Goal: Task Accomplishment & Management: Complete application form

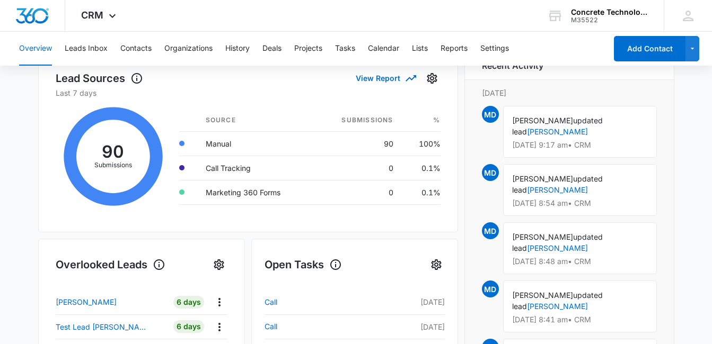
scroll to position [182, 0]
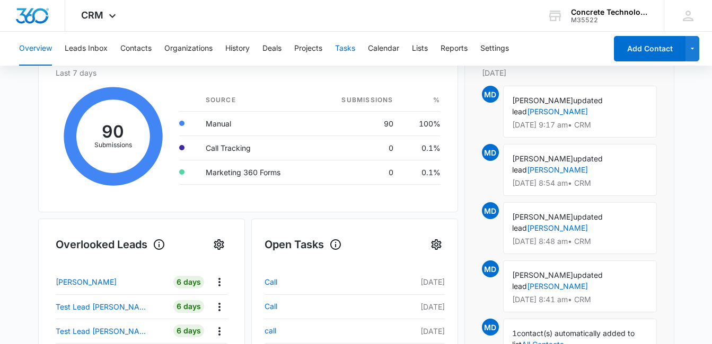
click at [353, 49] on button "Tasks" at bounding box center [345, 49] width 20 height 34
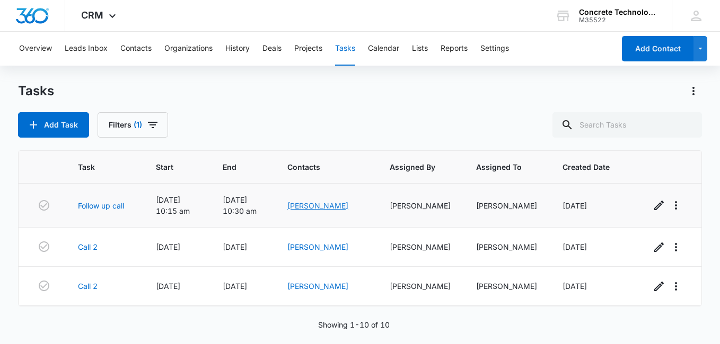
click at [323, 206] on link "[PERSON_NAME]" at bounding box center [317, 205] width 61 height 9
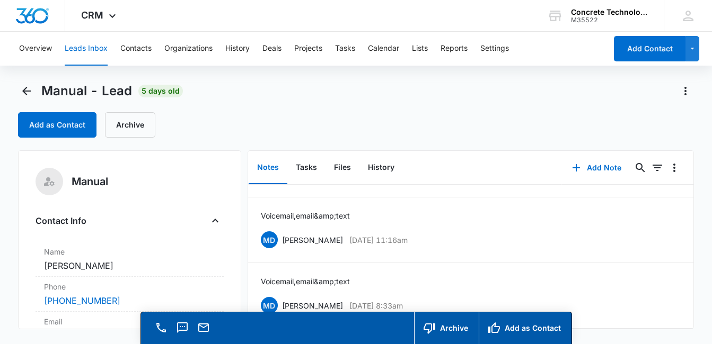
scroll to position [61, 0]
click at [306, 170] on button "Tasks" at bounding box center [306, 168] width 38 height 33
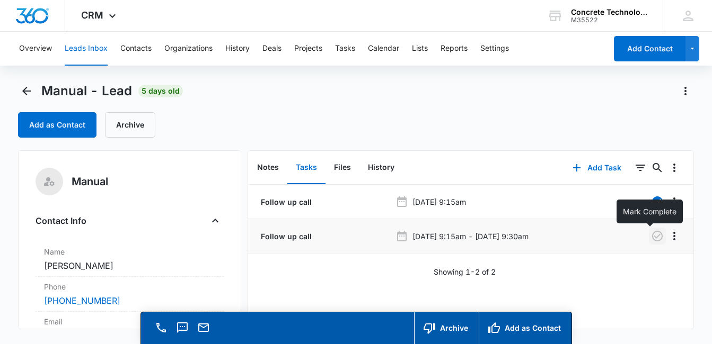
click at [651, 236] on icon "button" at bounding box center [657, 236] width 13 height 13
click at [601, 170] on button "Add Task" at bounding box center [597, 167] width 70 height 25
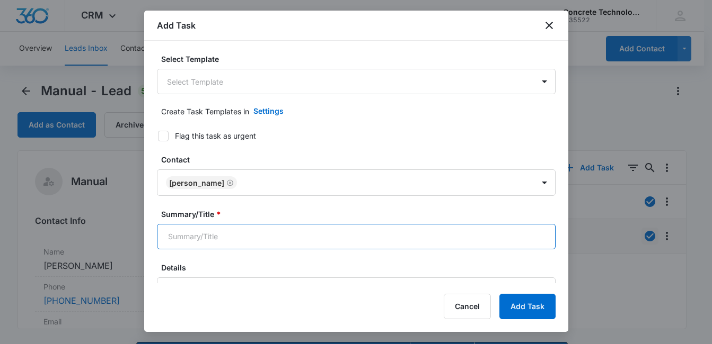
click at [411, 237] on input "Summary/Title *" at bounding box center [356, 236] width 399 height 25
type input "Call 3"
click at [308, 215] on label "Summary/Title *" at bounding box center [360, 214] width 399 height 11
click at [308, 224] on input "Call 3" at bounding box center [356, 236] width 399 height 25
click at [309, 210] on label "Summary/Title *" at bounding box center [360, 214] width 399 height 11
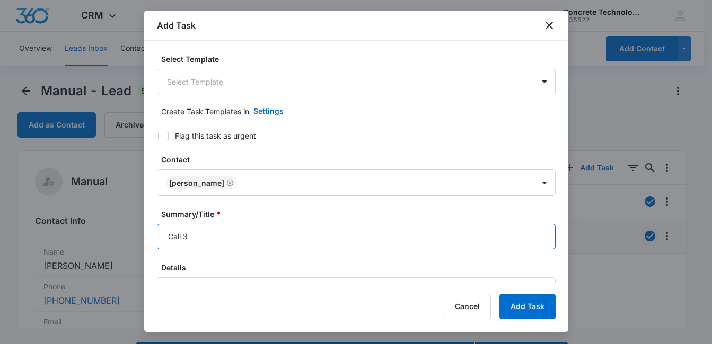
click at [309, 224] on input "Call 3" at bounding box center [356, 236] width 399 height 25
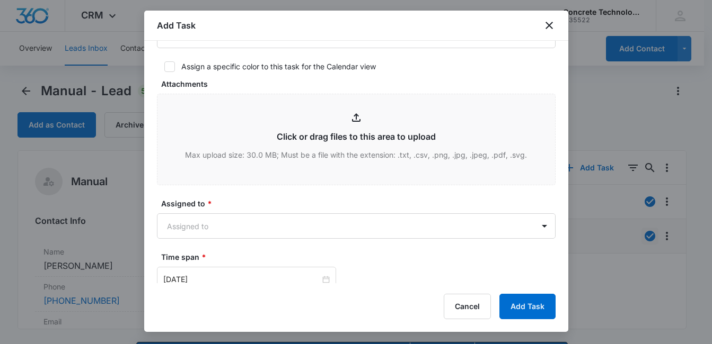
scroll to position [390, 0]
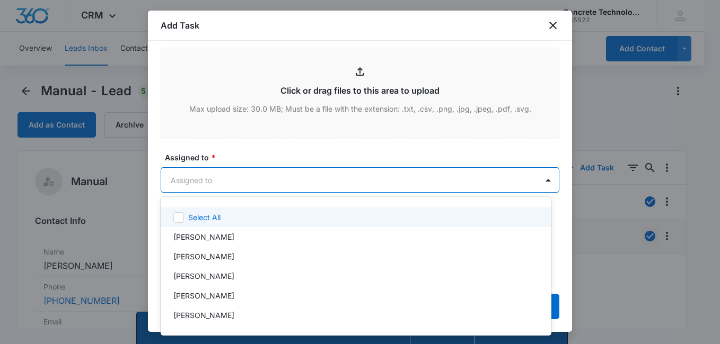
click at [374, 180] on body "CRM Apps Reputation Websites Forms CRM Email Social Content Ads Intelligence Fi…" at bounding box center [360, 172] width 720 height 344
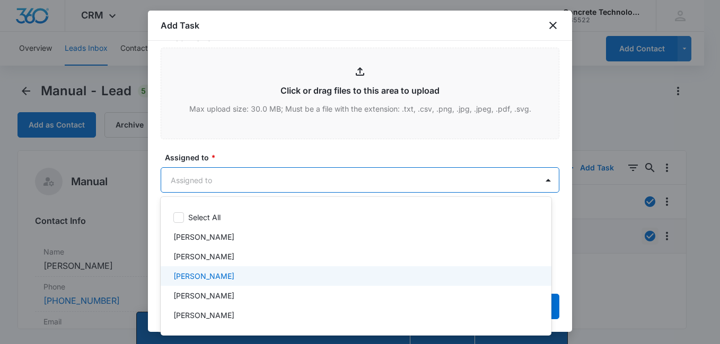
click at [243, 273] on div "[PERSON_NAME]" at bounding box center [354, 276] width 363 height 11
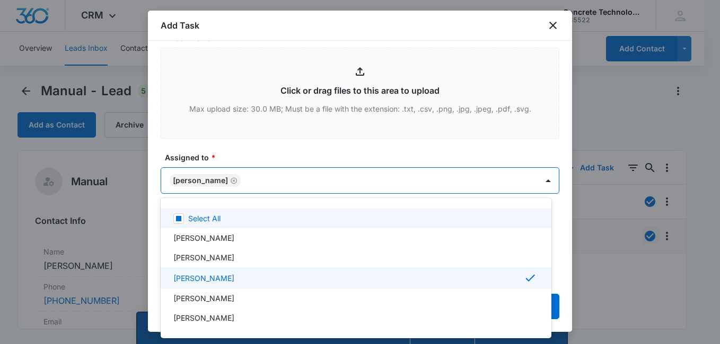
click at [456, 154] on div at bounding box center [360, 172] width 720 height 344
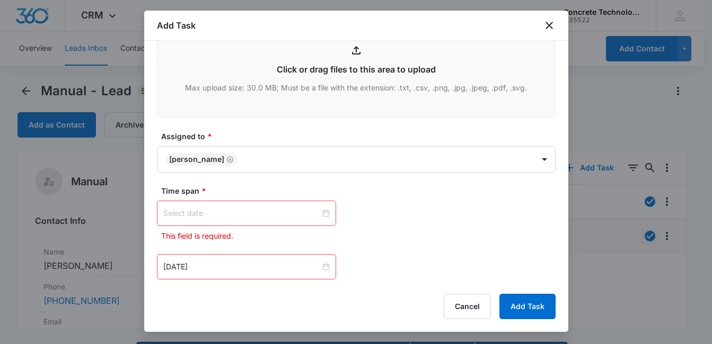
scroll to position [497, 0]
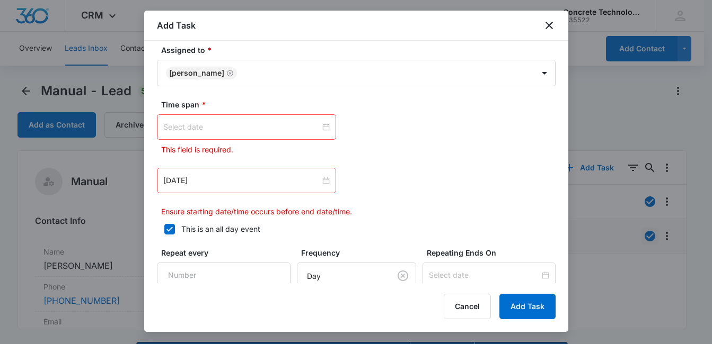
click at [322, 128] on div at bounding box center [246, 127] width 166 height 12
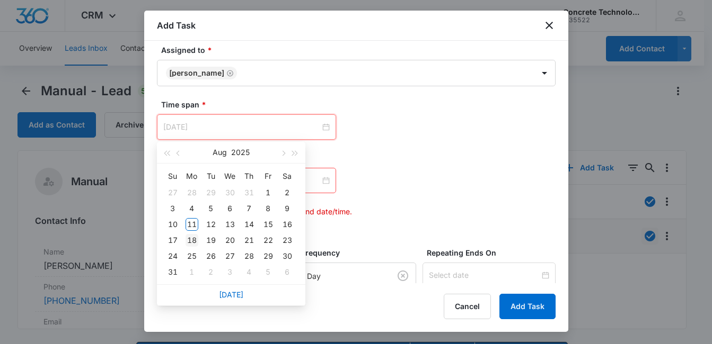
type input "[DATE]"
click at [193, 241] on div "18" at bounding box center [191, 240] width 13 height 13
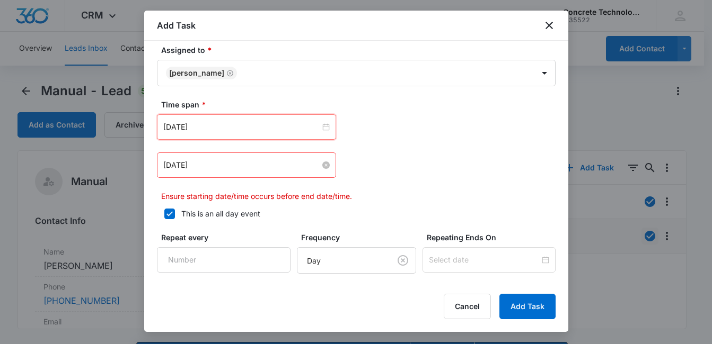
click at [257, 167] on input "[DATE]" at bounding box center [241, 166] width 157 height 12
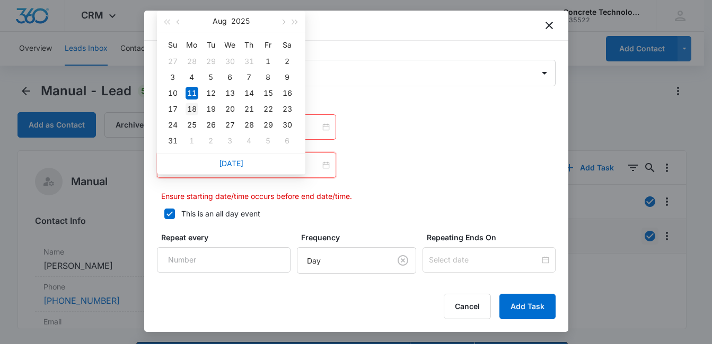
type input "[DATE]"
click at [193, 105] on div "18" at bounding box center [191, 109] width 13 height 13
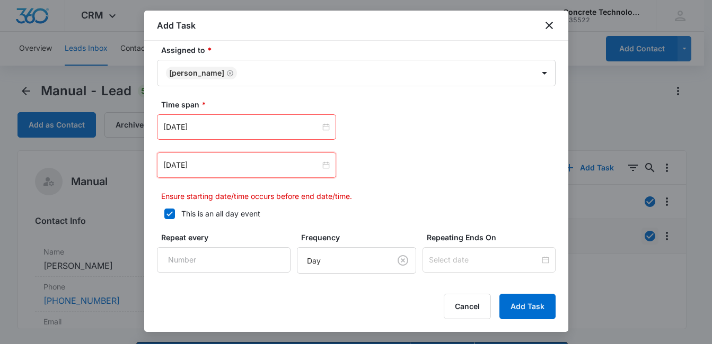
click at [173, 215] on icon at bounding box center [170, 214] width 10 height 10
click at [164, 215] on input "This is an all day event" at bounding box center [160, 213] width 7 height 7
checkbox input "false"
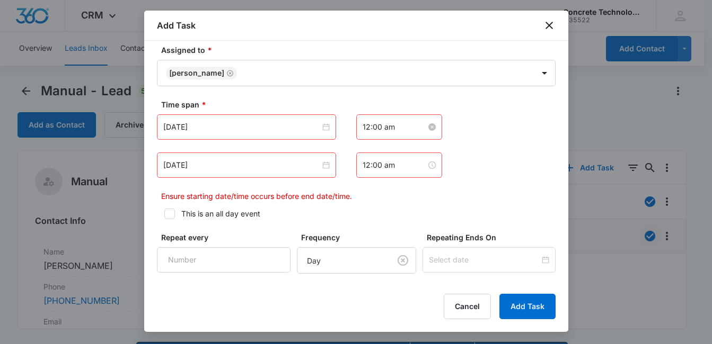
click at [407, 131] on input "12:00 am" at bounding box center [394, 127] width 64 height 12
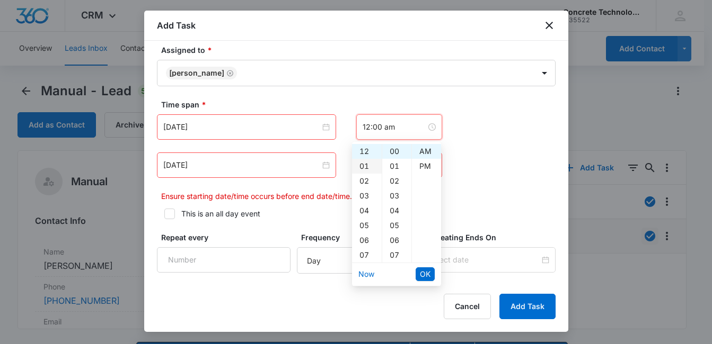
click at [360, 166] on div "01" at bounding box center [367, 166] width 30 height 15
click at [426, 167] on div "PM" at bounding box center [426, 166] width 29 height 15
type input "1:00 pm"
click at [427, 275] on span "OK" at bounding box center [425, 275] width 11 height 12
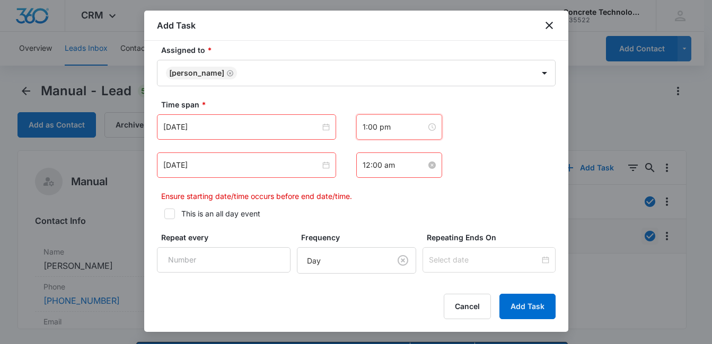
click at [403, 166] on input "12:00 am" at bounding box center [394, 166] width 64 height 12
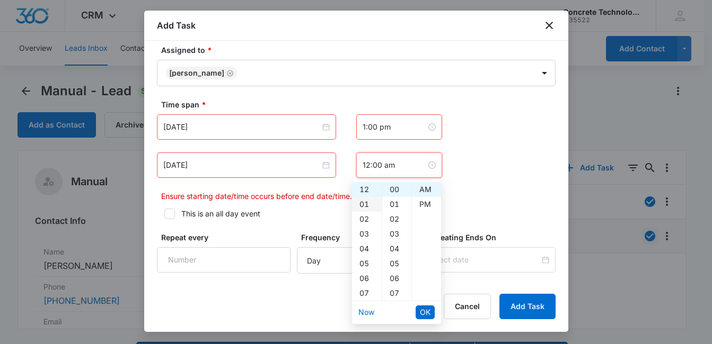
click at [364, 204] on div "01" at bounding box center [367, 204] width 30 height 15
click at [394, 204] on div "15" at bounding box center [396, 204] width 29 height 15
click at [427, 205] on div "PM" at bounding box center [426, 204] width 29 height 15
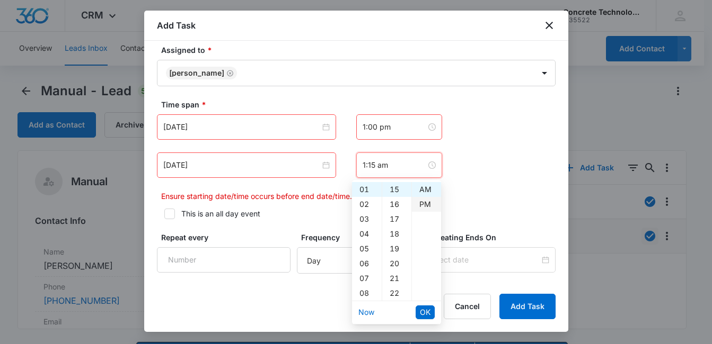
type input "1:15 pm"
click at [427, 311] on span "OK" at bounding box center [425, 313] width 11 height 12
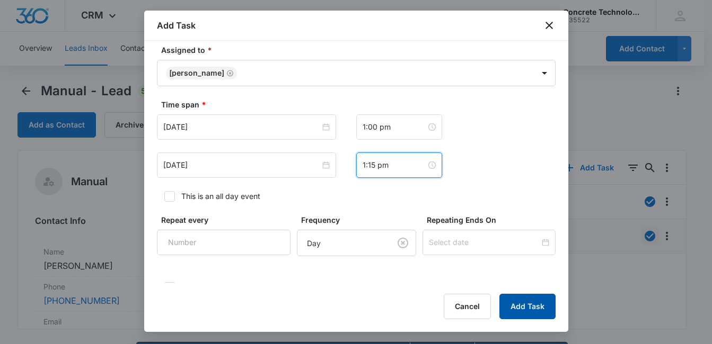
click at [518, 305] on button "Add Task" at bounding box center [527, 306] width 56 height 25
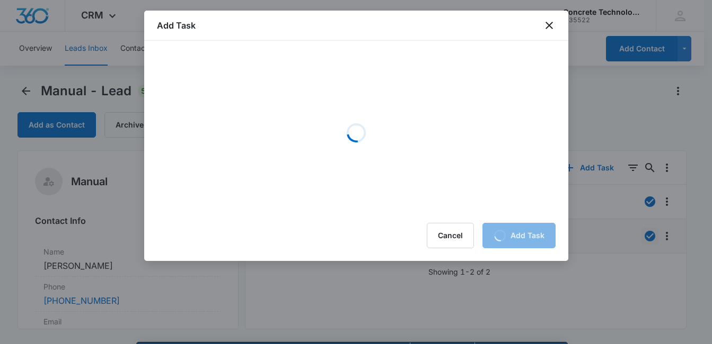
scroll to position [0, 0]
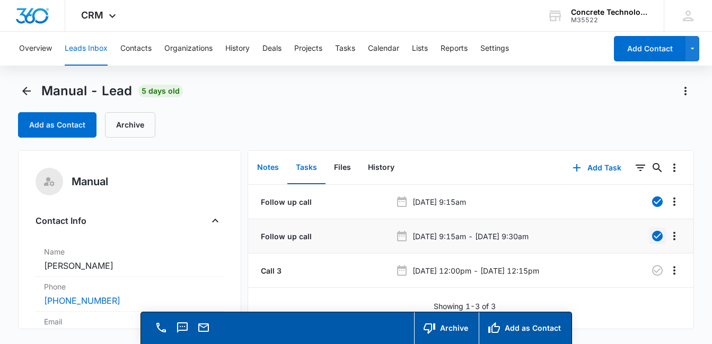
click at [260, 163] on button "Notes" at bounding box center [268, 168] width 39 height 33
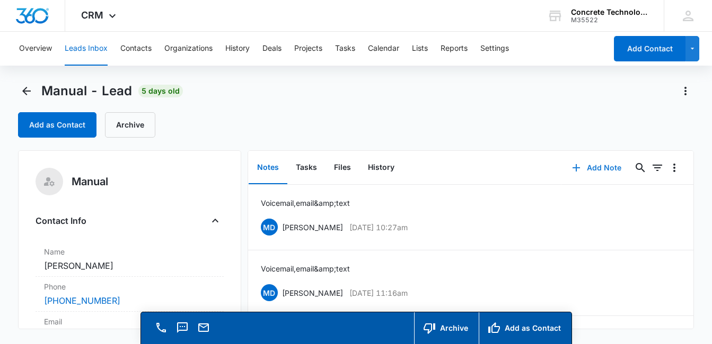
click at [600, 169] on button "Add Note" at bounding box center [596, 167] width 70 height 25
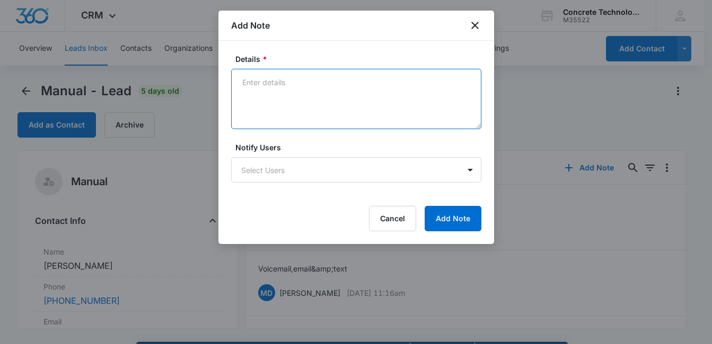
click at [276, 97] on textarea "Details *" at bounding box center [356, 99] width 250 height 60
type textarea "Voicemail, email & text"
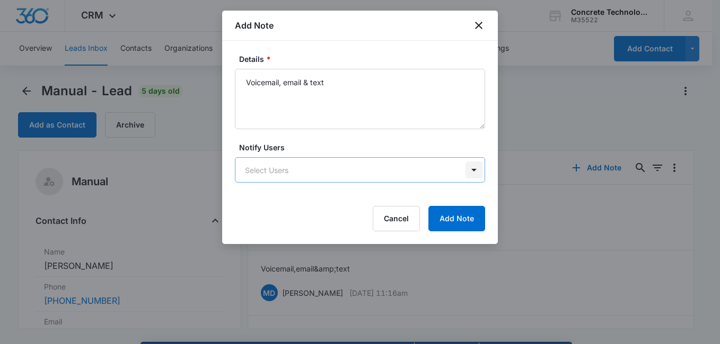
click at [471, 172] on body "CRM Apps Reputation Websites Forms CRM Email Social Content Ads Intelligence Fi…" at bounding box center [360, 187] width 720 height 375
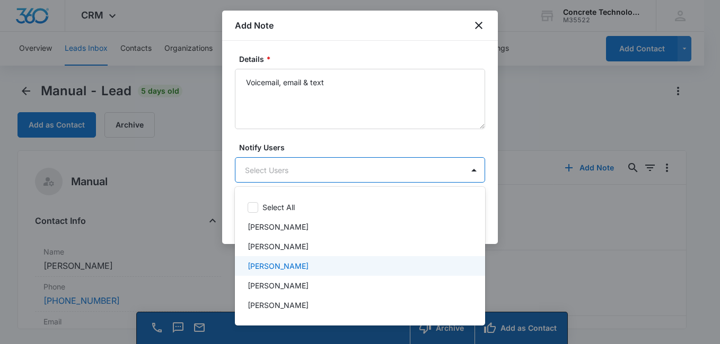
click at [333, 262] on div "[PERSON_NAME]" at bounding box center [358, 266] width 223 height 11
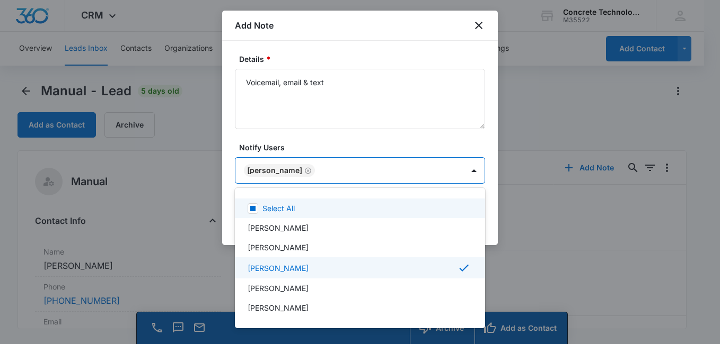
click at [420, 142] on div at bounding box center [360, 172] width 720 height 344
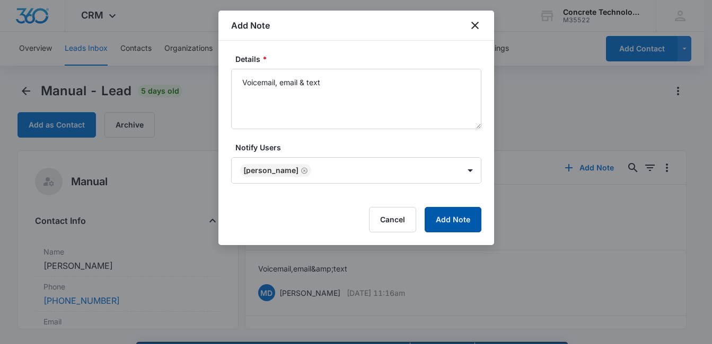
click at [457, 215] on button "Add Note" at bounding box center [452, 219] width 57 height 25
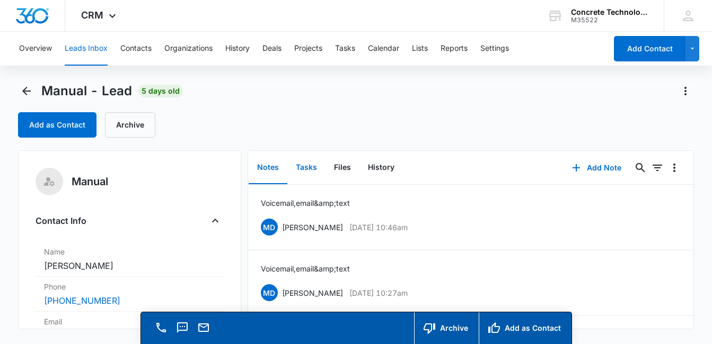
click at [312, 171] on button "Tasks" at bounding box center [306, 168] width 38 height 33
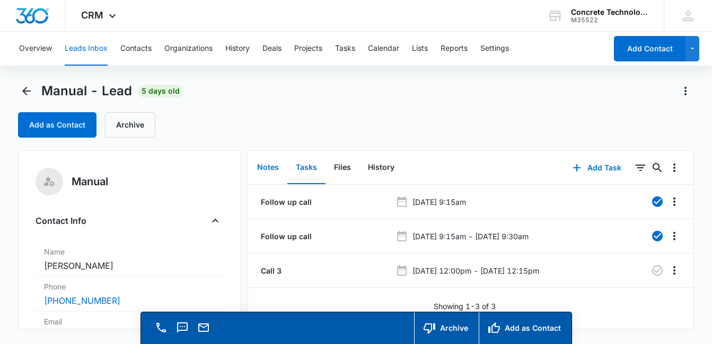
click at [274, 170] on button "Notes" at bounding box center [268, 168] width 39 height 33
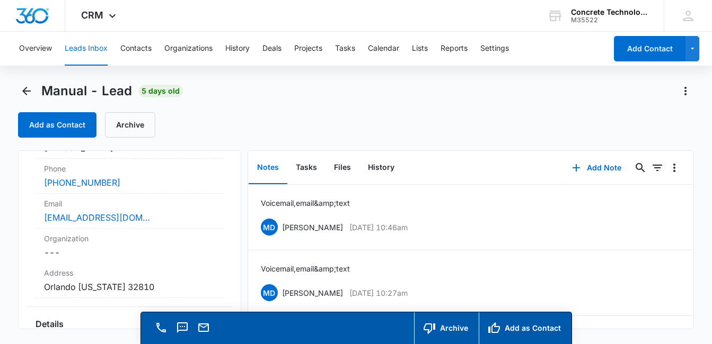
scroll to position [157, 0]
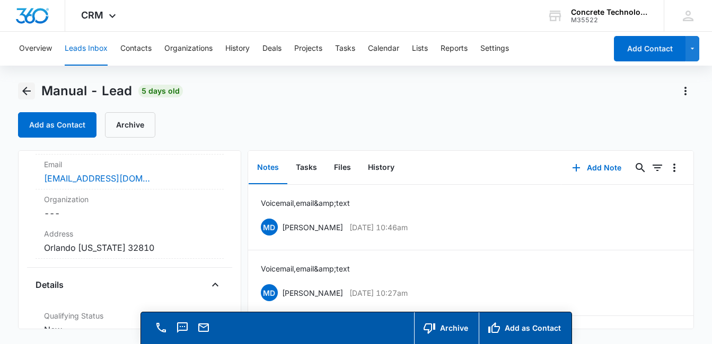
click at [27, 87] on icon "Back" at bounding box center [26, 91] width 13 height 13
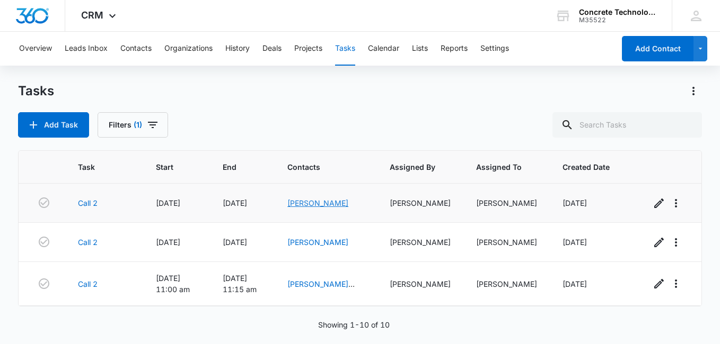
click at [329, 204] on link "[PERSON_NAME]" at bounding box center [317, 203] width 61 height 9
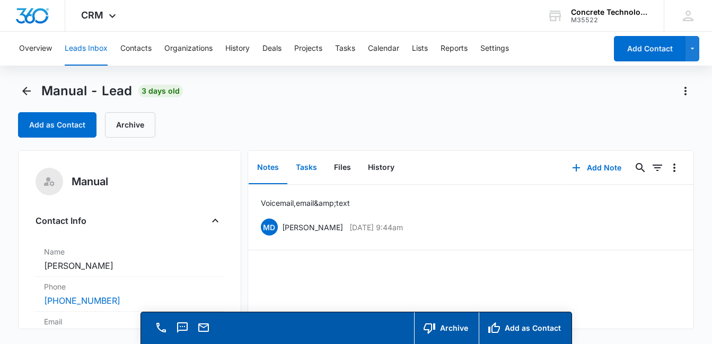
click at [308, 166] on button "Tasks" at bounding box center [306, 168] width 38 height 33
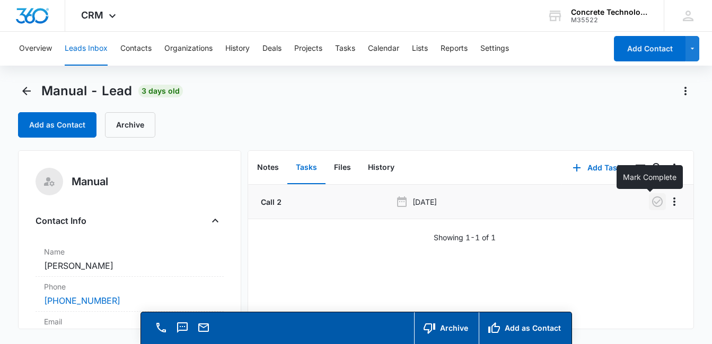
click at [651, 204] on icon "button" at bounding box center [657, 202] width 13 height 13
click at [586, 168] on button "Add Task" at bounding box center [597, 167] width 70 height 25
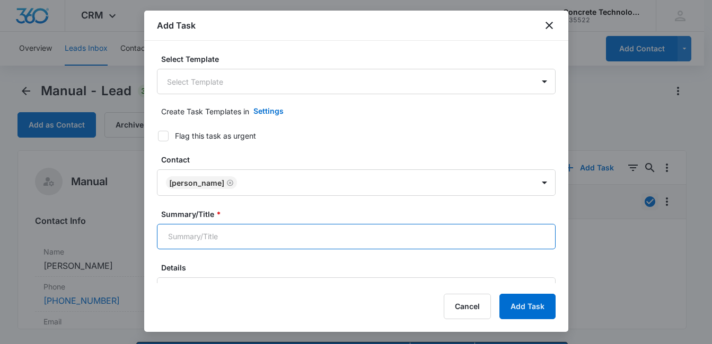
click at [510, 240] on input "Summary/Title *" at bounding box center [356, 236] width 399 height 25
type input "Call 3"
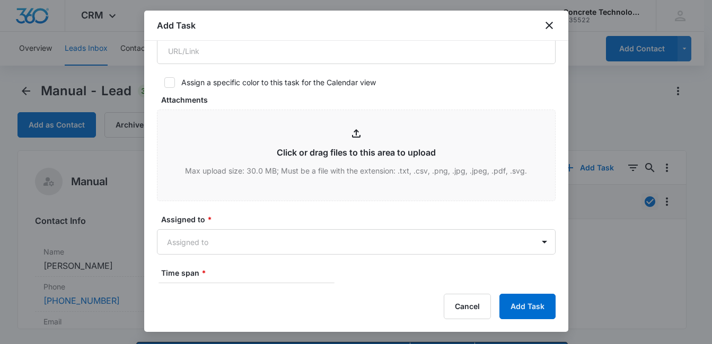
scroll to position [387, 0]
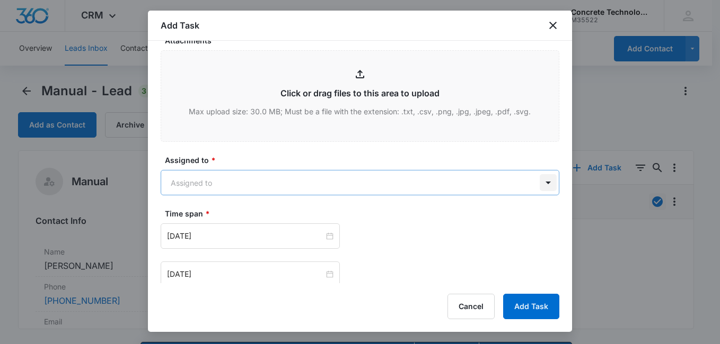
click at [535, 184] on body "CRM Apps Reputation Websites Forms CRM Email Social Content Ads Intelligence Fi…" at bounding box center [360, 187] width 720 height 375
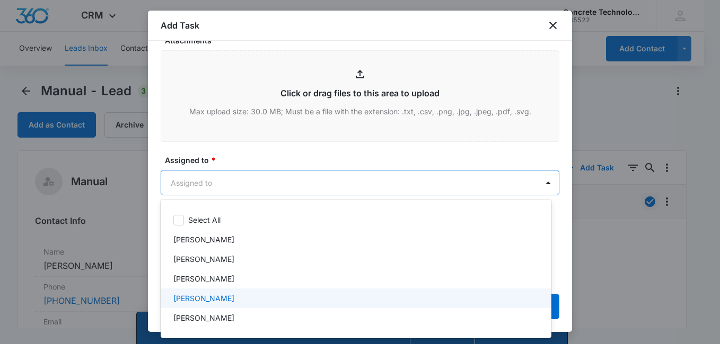
click at [385, 290] on div "[PERSON_NAME]" at bounding box center [356, 299] width 391 height 20
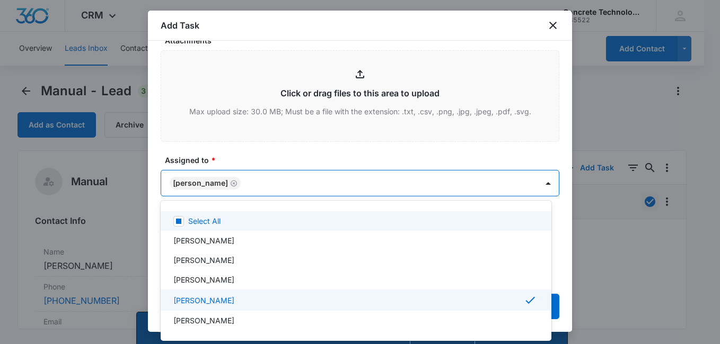
click at [541, 184] on div at bounding box center [360, 172] width 720 height 344
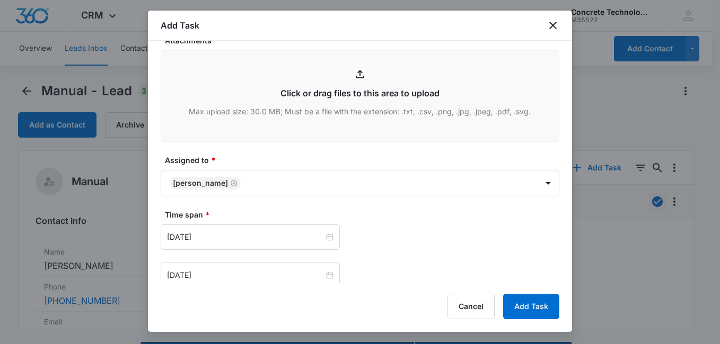
click at [541, 184] on body "CRM Apps Reputation Websites Forms CRM Email Social Content Ads Intelligence Fi…" at bounding box center [360, 187] width 720 height 375
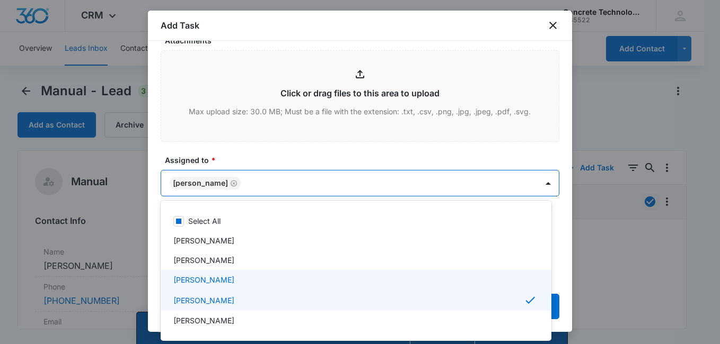
click at [293, 283] on div "[PERSON_NAME]" at bounding box center [354, 280] width 363 height 11
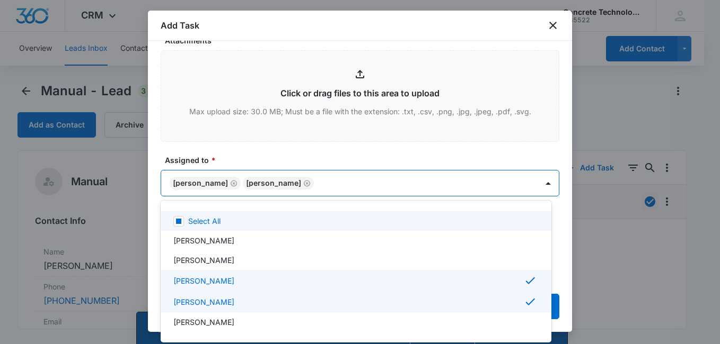
click at [302, 185] on div at bounding box center [360, 172] width 720 height 344
drag, startPoint x: 313, startPoint y: 185, endPoint x: 250, endPoint y: 188, distance: 62.6
click at [250, 188] on div at bounding box center [360, 172] width 720 height 344
click at [351, 180] on body "CRM Apps Reputation Websites Forms CRM Email Social Content Ads Intelligence Fi…" at bounding box center [360, 172] width 720 height 344
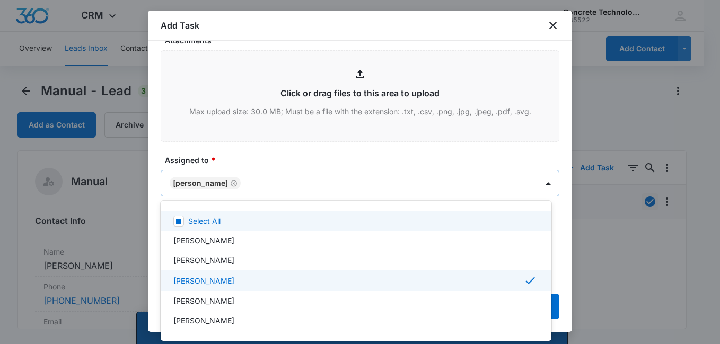
click at [324, 149] on div at bounding box center [360, 172] width 720 height 344
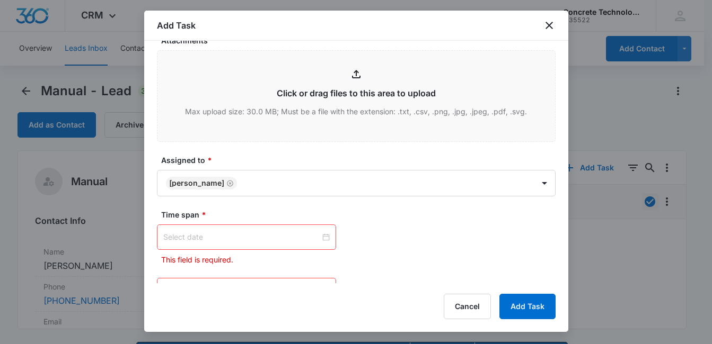
click at [321, 238] on div at bounding box center [246, 238] width 166 height 12
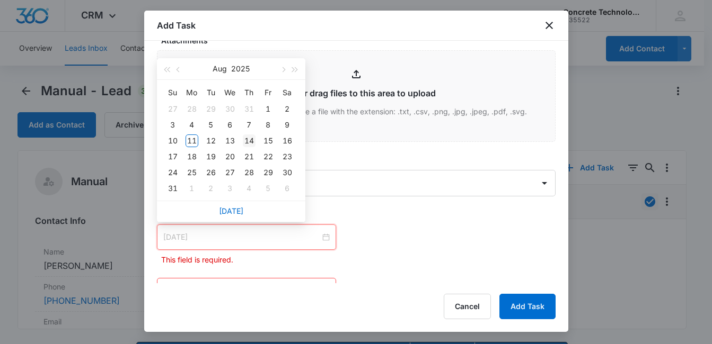
type input "[DATE]"
click at [252, 139] on div "14" at bounding box center [249, 141] width 13 height 13
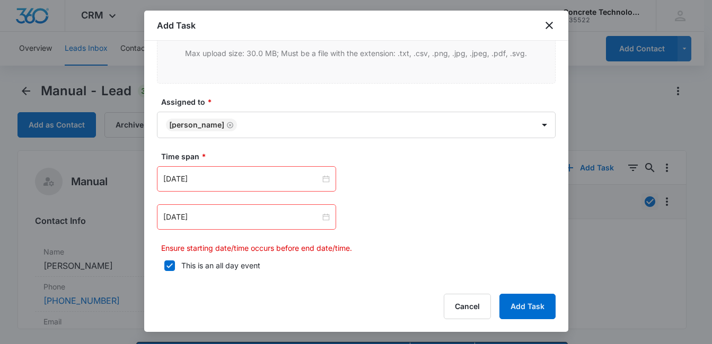
scroll to position [450, 0]
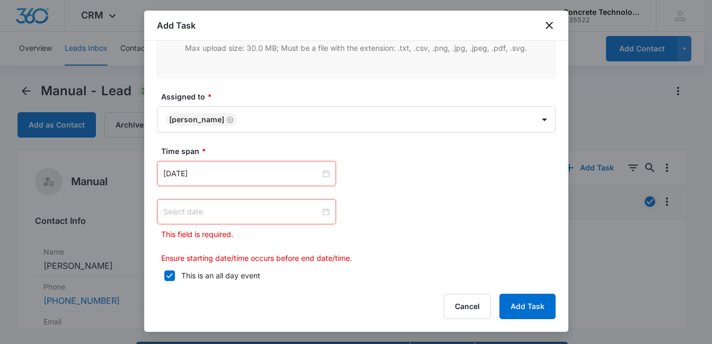
click at [321, 211] on div at bounding box center [246, 212] width 166 height 12
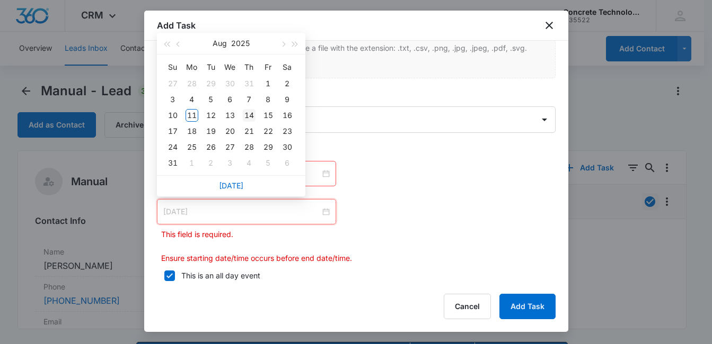
type input "[DATE]"
click at [246, 115] on div "14" at bounding box center [249, 115] width 13 height 13
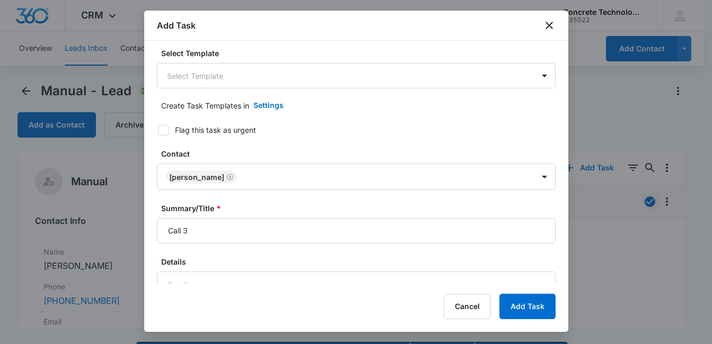
scroll to position [0, 0]
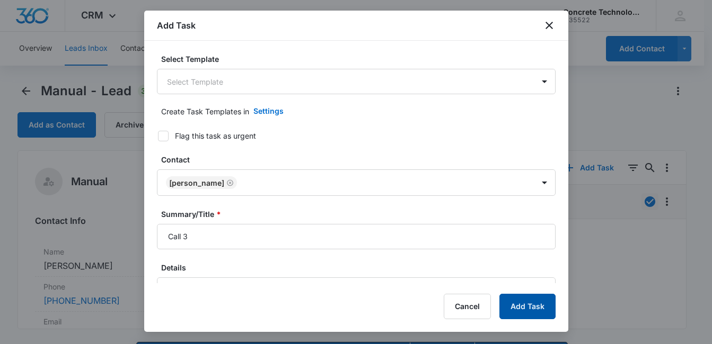
click at [534, 304] on button "Add Task" at bounding box center [527, 306] width 56 height 25
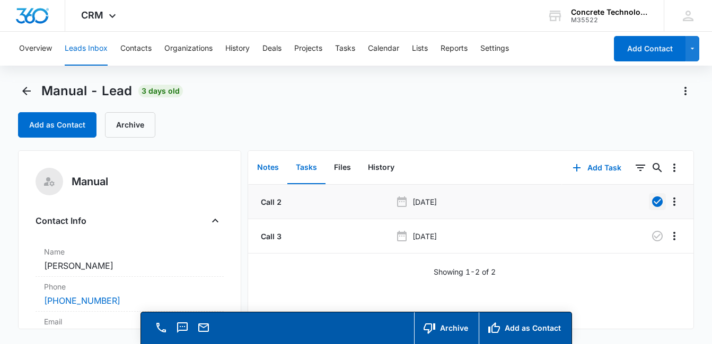
click at [271, 169] on button "Notes" at bounding box center [268, 168] width 39 height 33
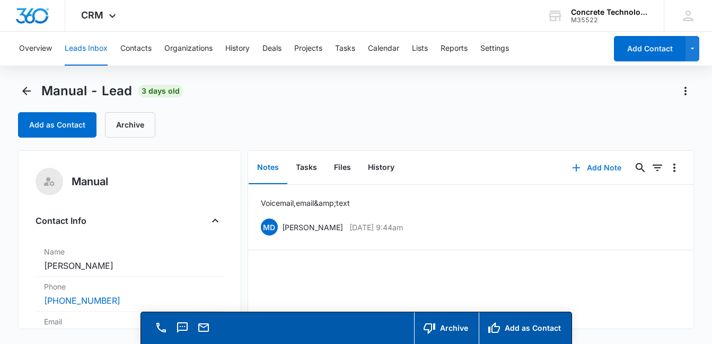
click at [598, 171] on button "Add Note" at bounding box center [596, 167] width 70 height 25
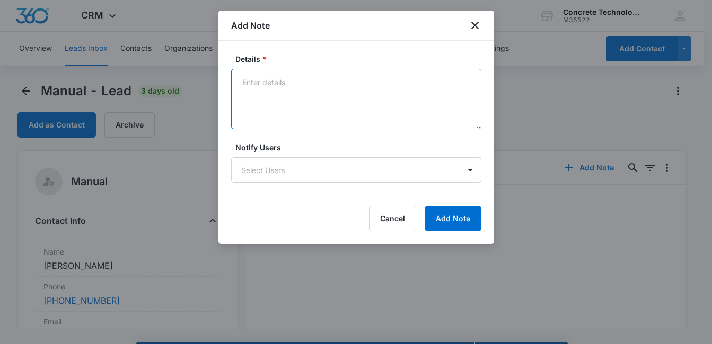
drag, startPoint x: 312, startPoint y: 103, endPoint x: 316, endPoint y: 100, distance: 5.7
click at [312, 103] on textarea "Details *" at bounding box center [356, 99] width 250 height 60
type textarea "Voicemail, email & text"
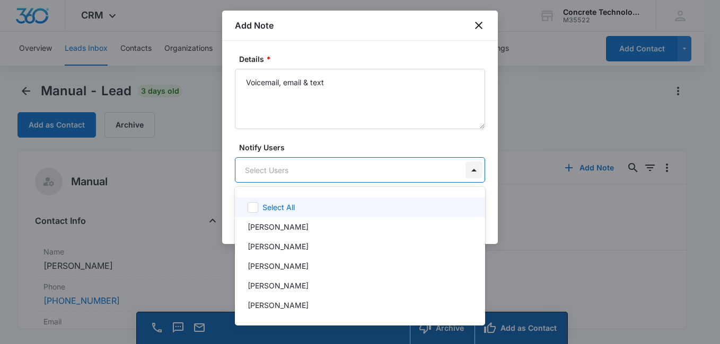
click at [475, 171] on body "CRM Apps Reputation Websites Forms CRM Email Social Content Ads Intelligence Fi…" at bounding box center [360, 172] width 720 height 344
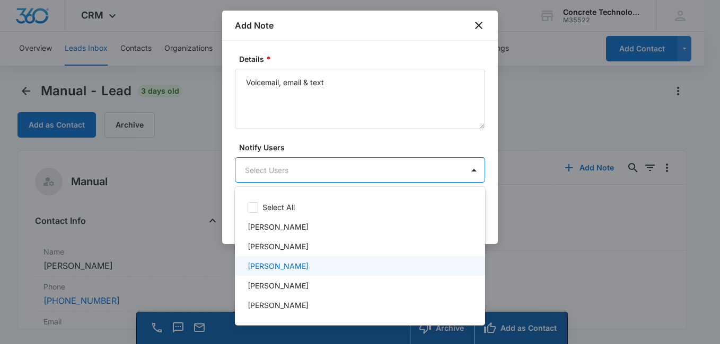
click at [391, 261] on div "[PERSON_NAME]" at bounding box center [358, 266] width 223 height 11
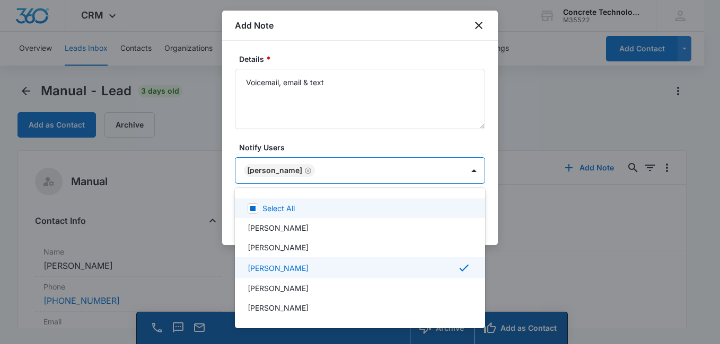
click at [406, 141] on div at bounding box center [360, 172] width 720 height 344
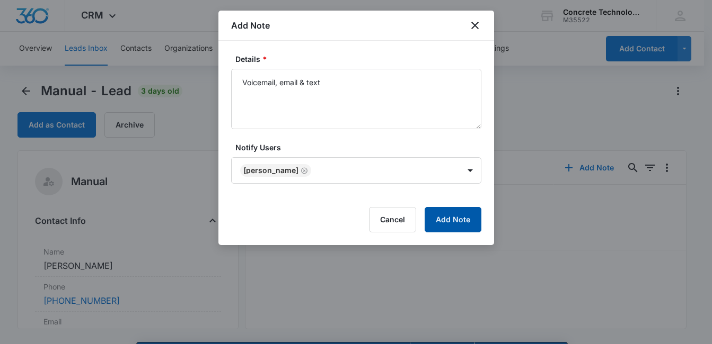
click at [453, 220] on button "Add Note" at bounding box center [452, 219] width 57 height 25
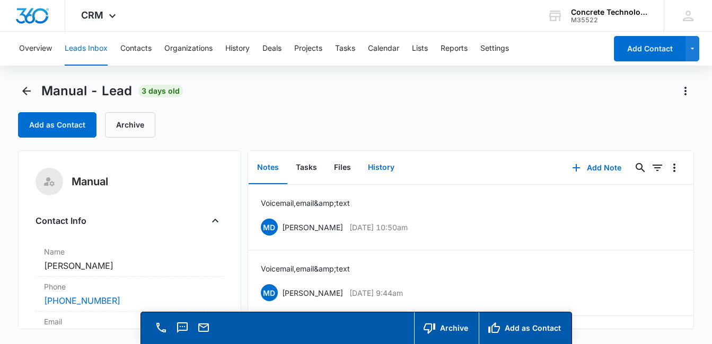
click at [374, 170] on button "History" at bounding box center [380, 168] width 43 height 33
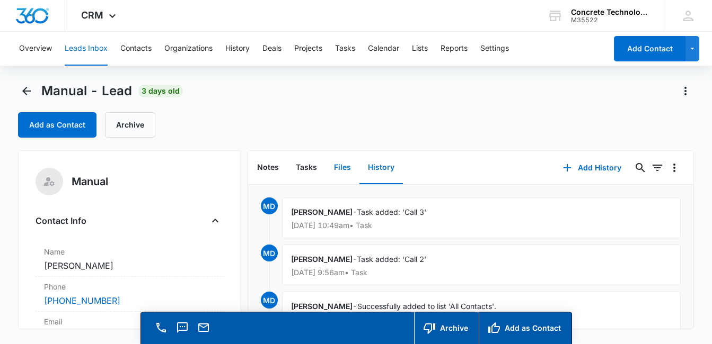
click at [339, 165] on button "Files" at bounding box center [342, 168] width 34 height 33
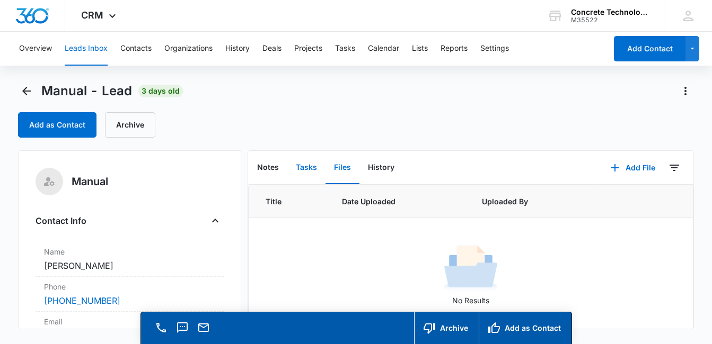
click at [293, 165] on button "Tasks" at bounding box center [306, 168] width 38 height 33
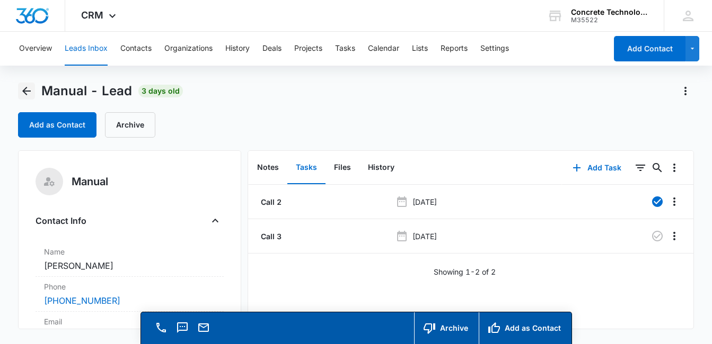
click at [28, 88] on icon "Back" at bounding box center [26, 91] width 13 height 13
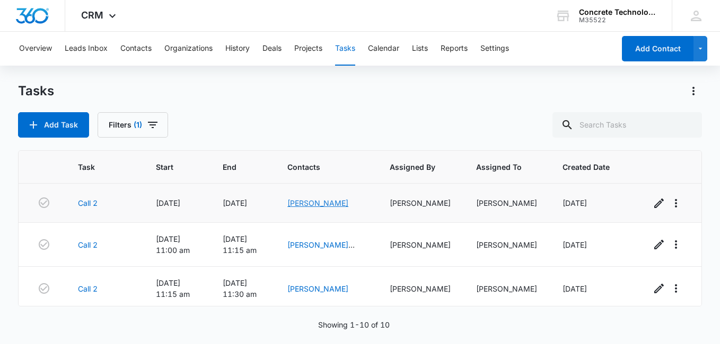
click at [323, 205] on link "[PERSON_NAME]" at bounding box center [317, 203] width 61 height 9
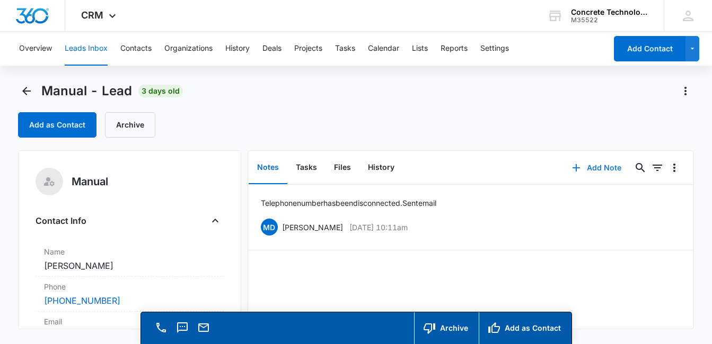
click at [584, 168] on button "Add Note" at bounding box center [596, 167] width 70 height 25
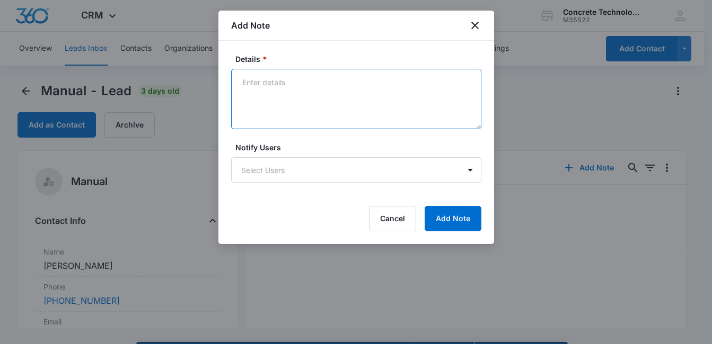
click at [284, 83] on textarea "Details *" at bounding box center [356, 99] width 250 height 60
type textarea "Second email"
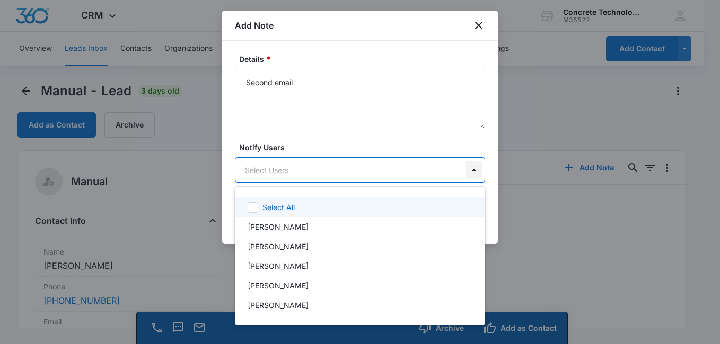
click at [470, 174] on body "CRM Apps Reputation Websites Forms CRM Email Social Content Ads Intelligence Fi…" at bounding box center [360, 172] width 720 height 344
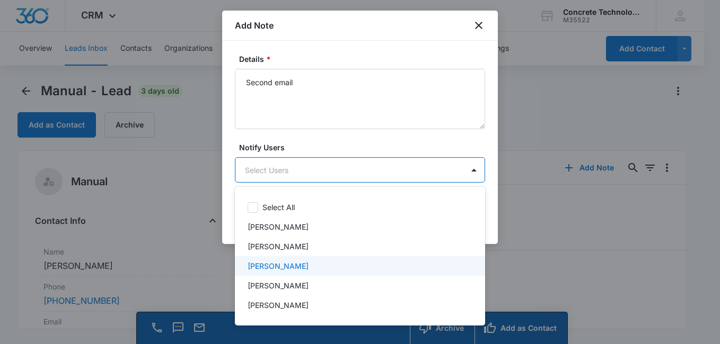
click at [371, 265] on div "[PERSON_NAME]" at bounding box center [358, 266] width 223 height 11
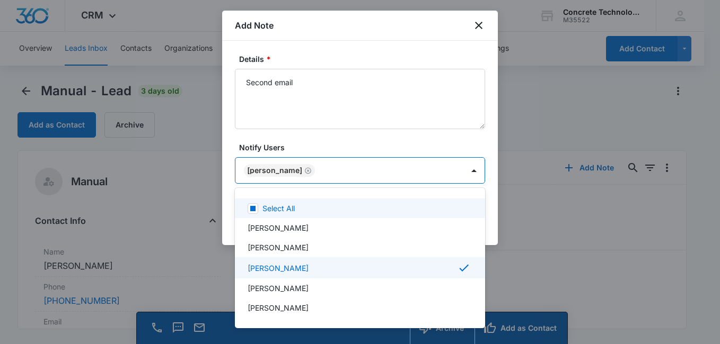
click at [419, 141] on div at bounding box center [360, 172] width 720 height 344
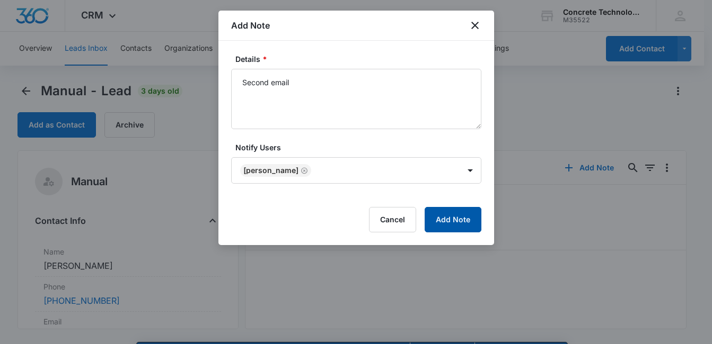
click at [446, 220] on button "Add Note" at bounding box center [452, 219] width 57 height 25
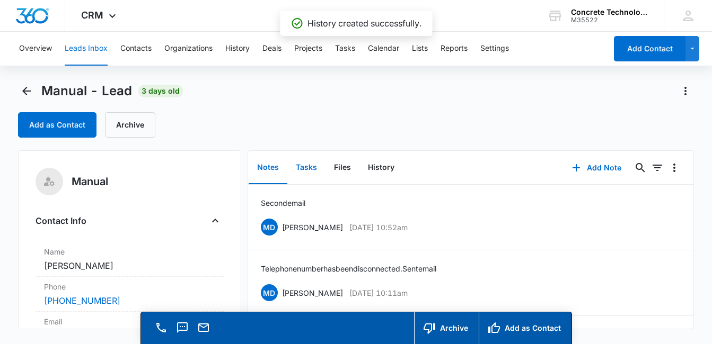
click at [308, 164] on button "Tasks" at bounding box center [306, 168] width 38 height 33
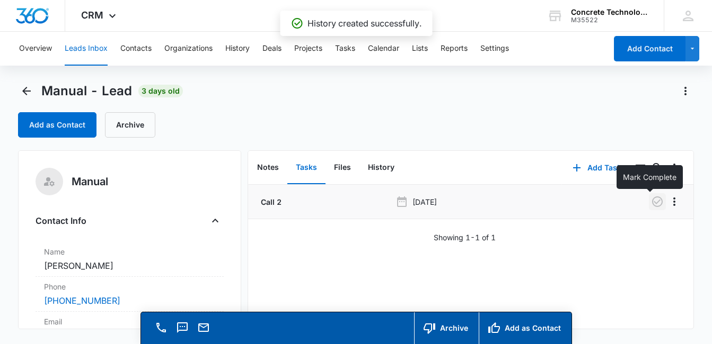
click at [651, 200] on icon "button" at bounding box center [657, 202] width 13 height 13
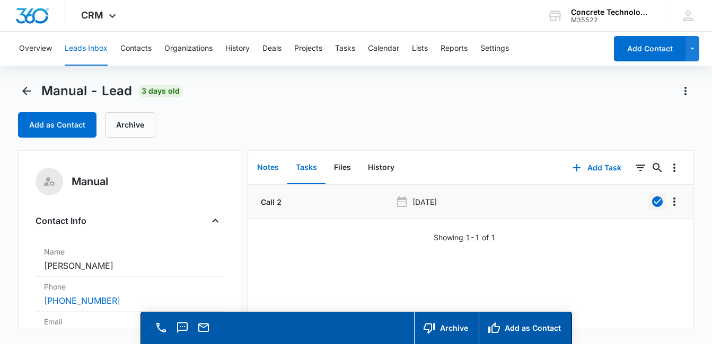
click at [267, 169] on button "Notes" at bounding box center [268, 168] width 39 height 33
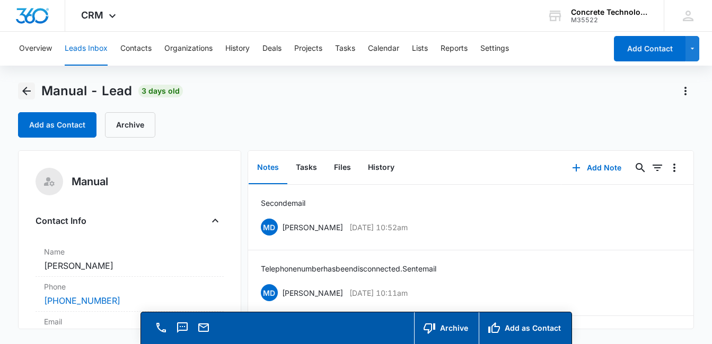
click at [25, 91] on icon "Back" at bounding box center [26, 91] width 8 height 8
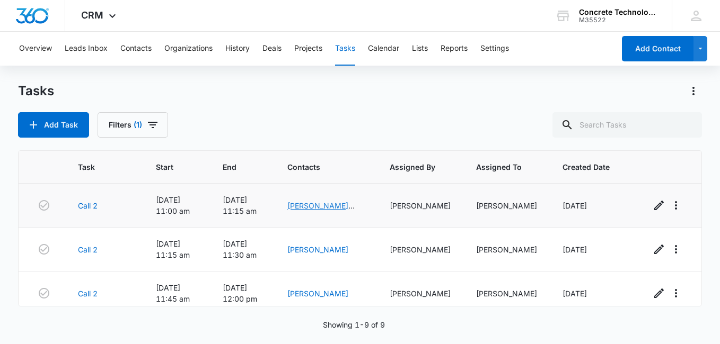
click at [315, 204] on link "[PERSON_NAME] Concreteboss" at bounding box center [320, 211] width 67 height 20
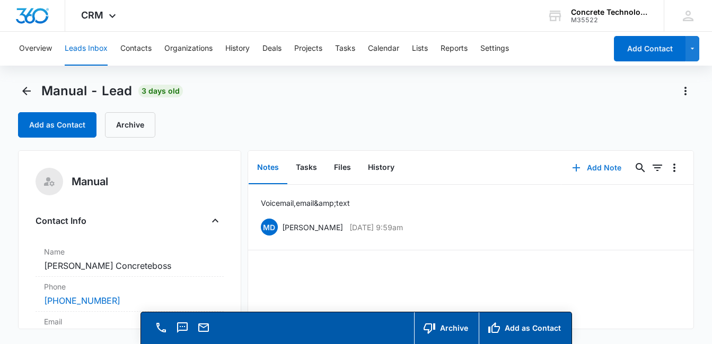
click at [597, 171] on button "Add Note" at bounding box center [596, 167] width 70 height 25
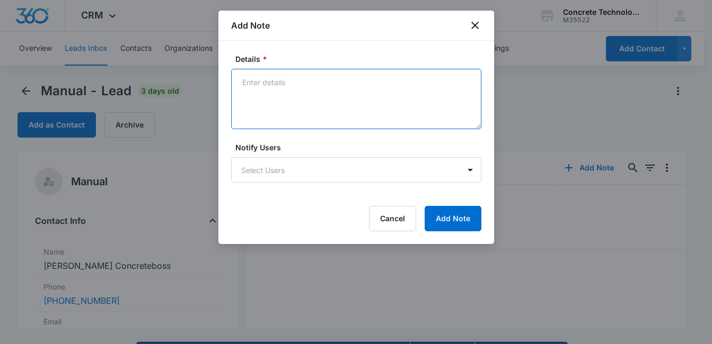
click at [273, 95] on textarea "Details *" at bounding box center [356, 99] width 250 height 60
type textarea "Voicemail, email & text"
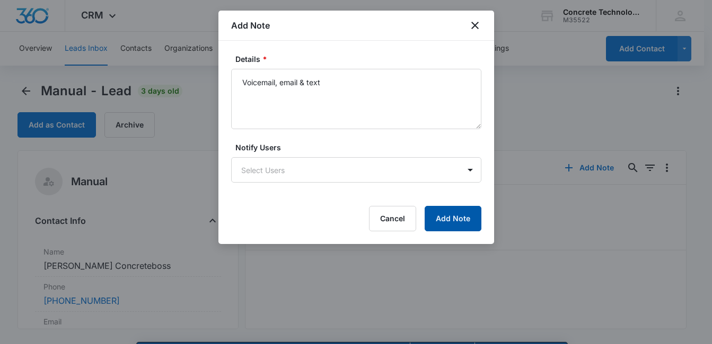
click at [440, 218] on button "Add Note" at bounding box center [452, 218] width 57 height 25
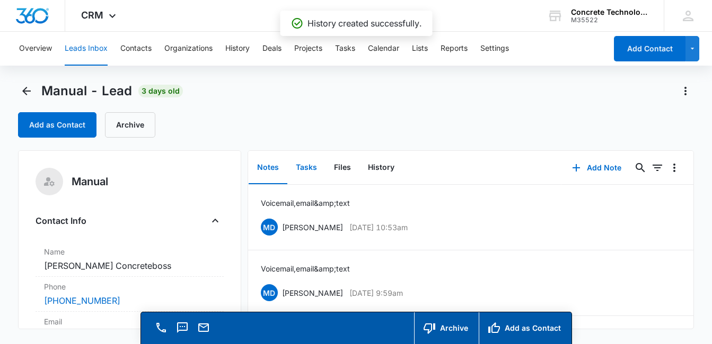
click at [308, 170] on button "Tasks" at bounding box center [306, 168] width 38 height 33
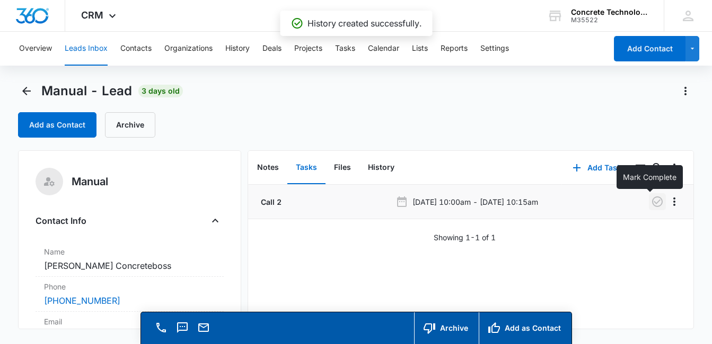
click at [651, 204] on icon "button" at bounding box center [657, 202] width 13 height 13
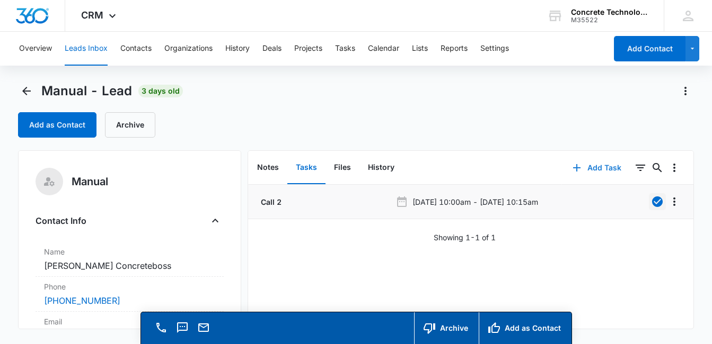
click at [591, 170] on button "Add Task" at bounding box center [597, 167] width 70 height 25
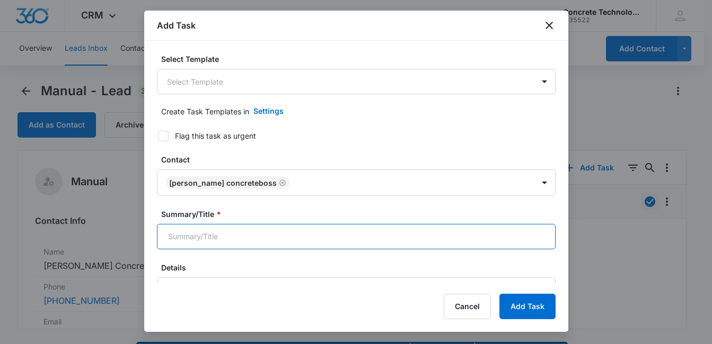
click at [494, 237] on input "Summary/Title *" at bounding box center [356, 236] width 399 height 25
type input "Call 3"
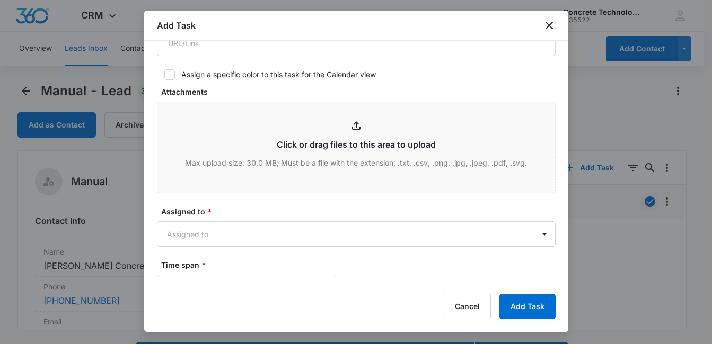
scroll to position [408, 0]
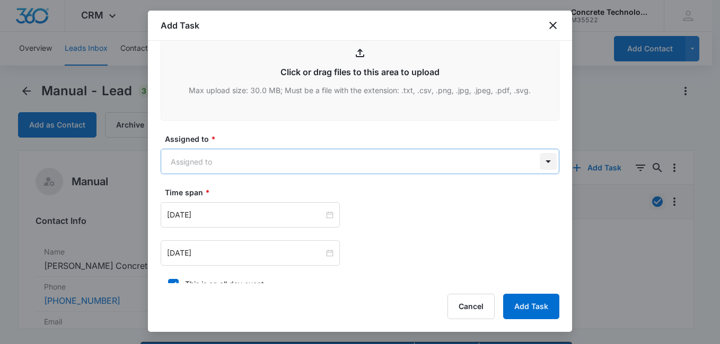
click at [535, 161] on body "CRM Apps Reputation Websites Forms CRM Email Social Content Ads Intelligence Fi…" at bounding box center [360, 187] width 720 height 375
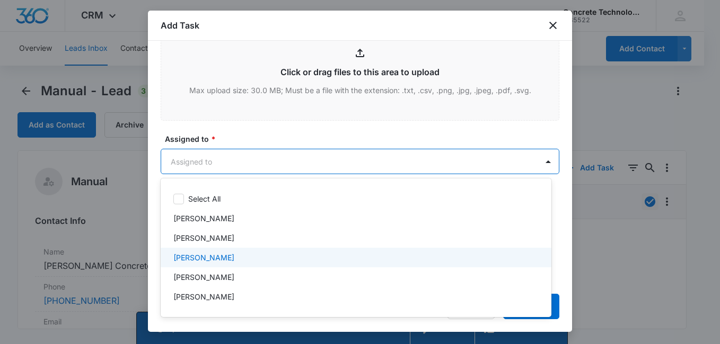
click at [353, 252] on div "[PERSON_NAME]" at bounding box center [354, 257] width 363 height 11
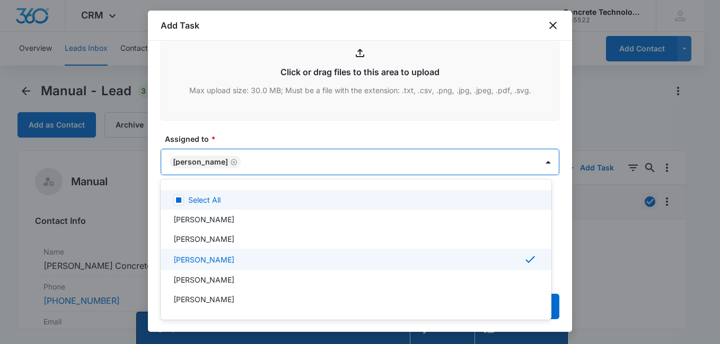
click at [461, 132] on div at bounding box center [360, 172] width 720 height 344
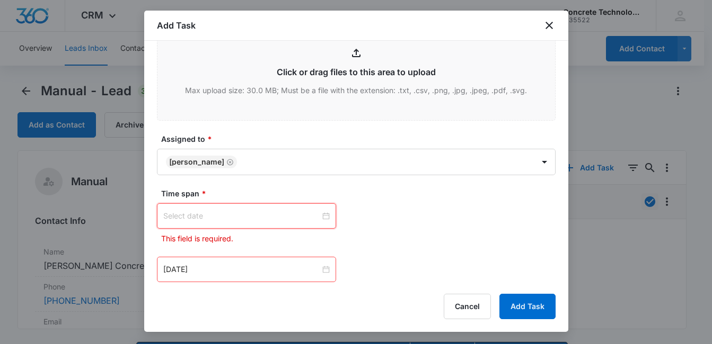
click at [296, 222] on input at bounding box center [241, 216] width 157 height 12
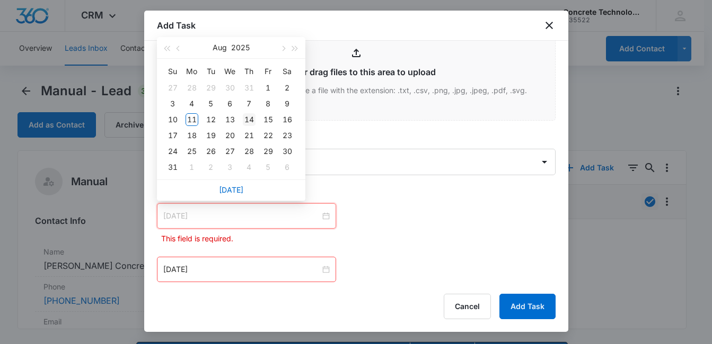
type input "[DATE]"
click at [252, 119] on div "14" at bounding box center [249, 119] width 13 height 13
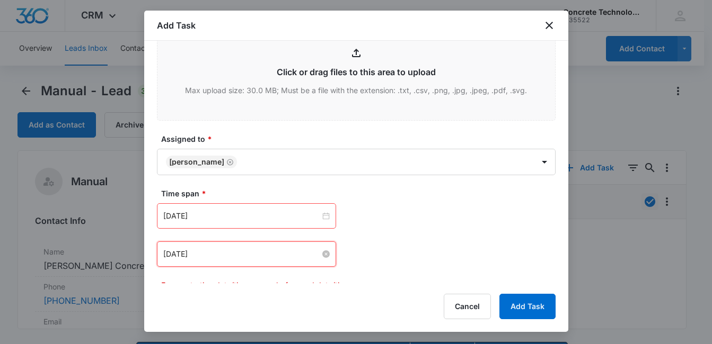
click at [262, 258] on input "[DATE]" at bounding box center [241, 255] width 157 height 12
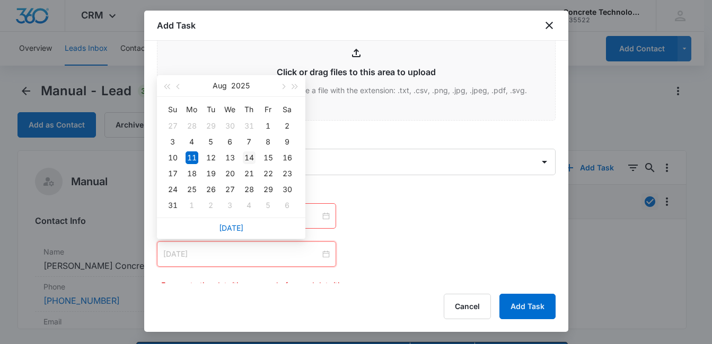
type input "[DATE]"
click at [251, 157] on div "14" at bounding box center [249, 158] width 13 height 13
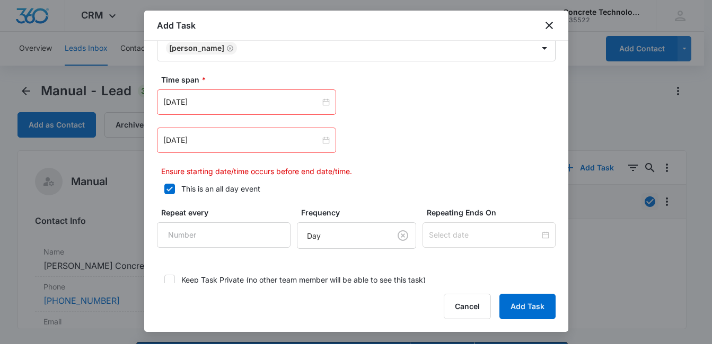
scroll to position [529, 0]
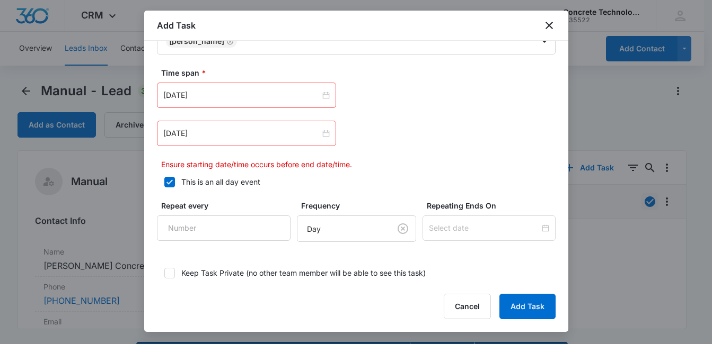
click at [167, 179] on icon at bounding box center [170, 183] width 10 height 10
click at [164, 179] on input "This is an all day event" at bounding box center [160, 182] width 7 height 7
checkbox input "false"
click at [397, 100] on input "12:00 am" at bounding box center [394, 96] width 64 height 12
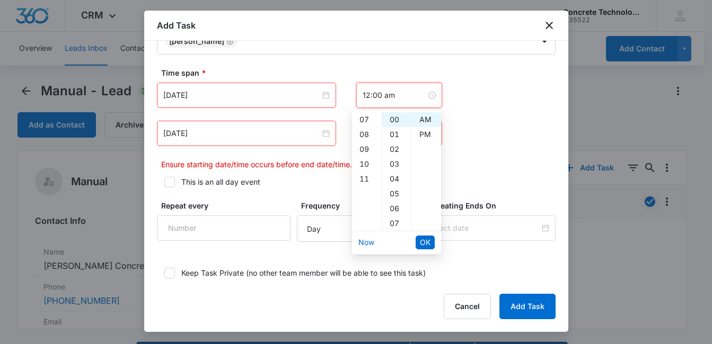
scroll to position [163, 0]
click at [365, 119] on div "11" at bounding box center [367, 119] width 30 height 15
click at [367, 141] on div "09" at bounding box center [367, 139] width 30 height 15
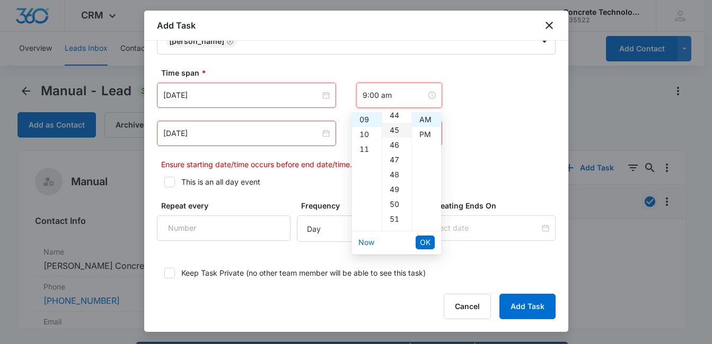
click at [396, 128] on div "45" at bounding box center [396, 130] width 29 height 15
click at [364, 129] on div "10" at bounding box center [367, 134] width 30 height 15
click at [386, 120] on div "00" at bounding box center [396, 119] width 29 height 15
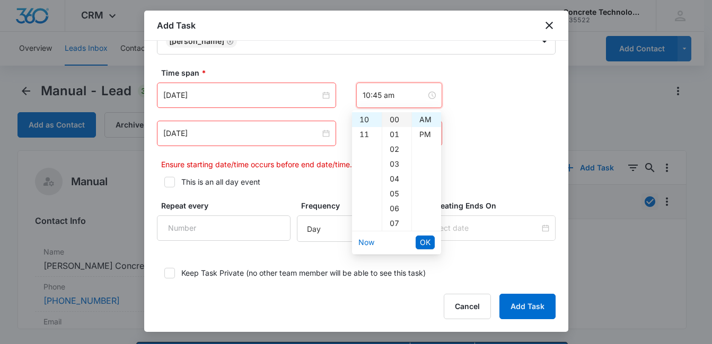
type input "10:00 am"
click at [427, 246] on span "OK" at bounding box center [425, 243] width 11 height 12
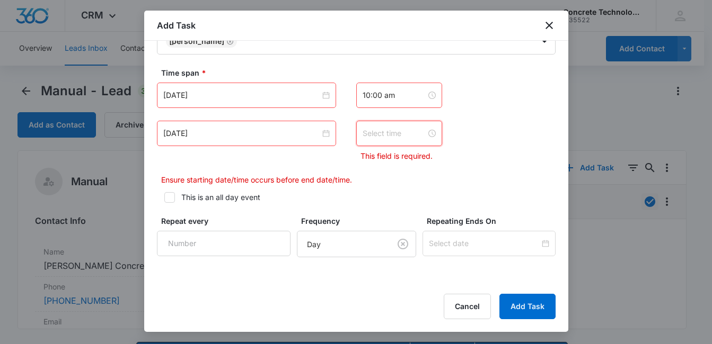
click at [412, 134] on input at bounding box center [394, 134] width 64 height 12
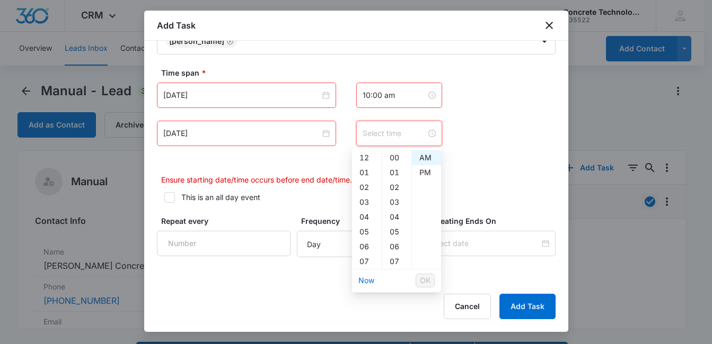
scroll to position [104, 0]
click at [366, 202] on div "10" at bounding box center [367, 202] width 30 height 15
click at [395, 254] on div "15" at bounding box center [396, 255] width 29 height 15
type input "10:15 am"
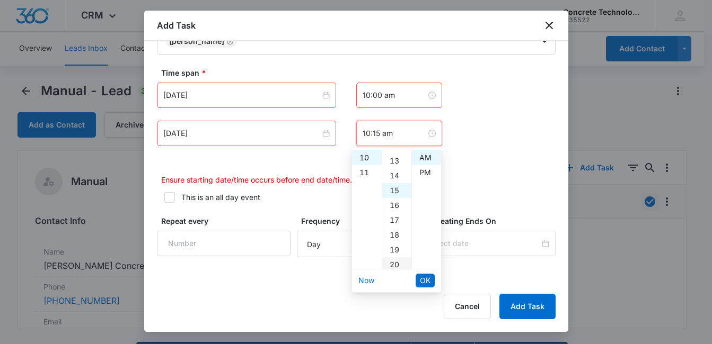
scroll to position [223, 0]
click at [427, 286] on span "OK" at bounding box center [425, 281] width 11 height 12
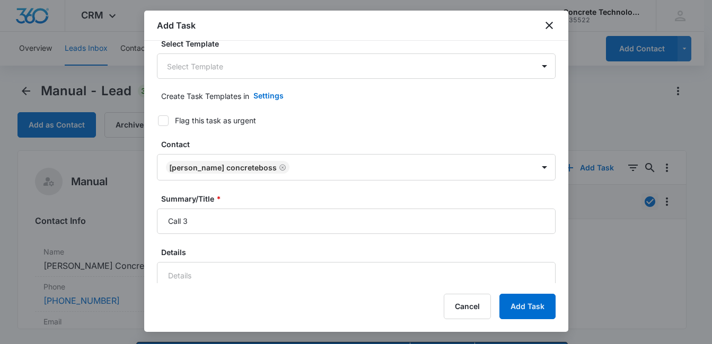
scroll to position [0, 0]
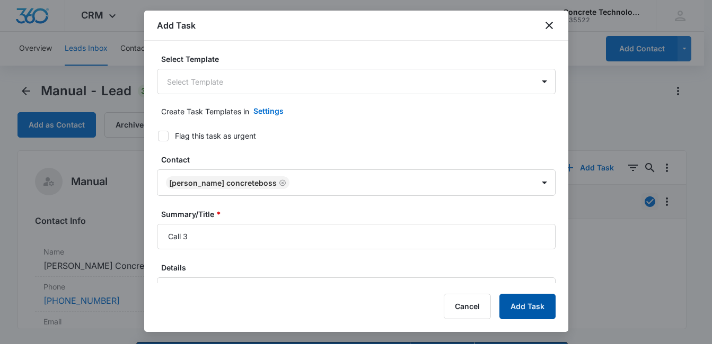
click at [521, 309] on button "Add Task" at bounding box center [527, 306] width 56 height 25
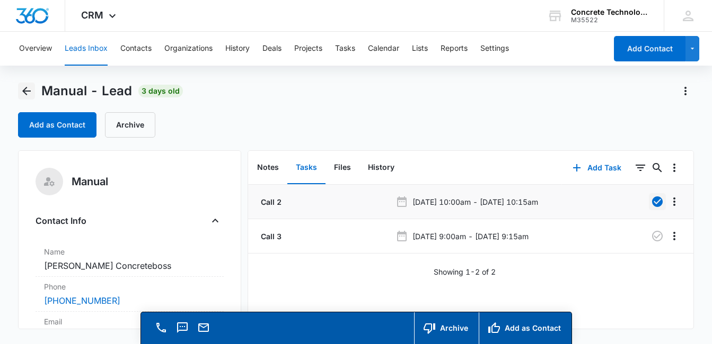
click at [29, 94] on icon "Back" at bounding box center [26, 91] width 13 height 13
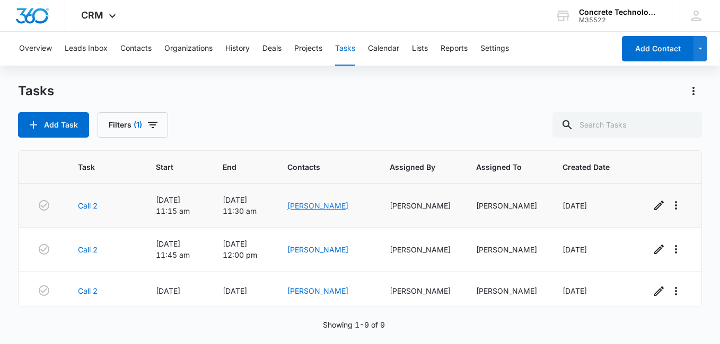
click at [312, 208] on link "[PERSON_NAME]" at bounding box center [317, 205] width 61 height 9
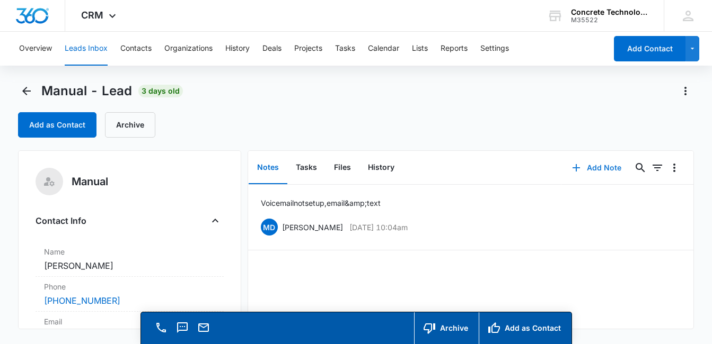
click at [593, 166] on button "Add Note" at bounding box center [596, 167] width 70 height 25
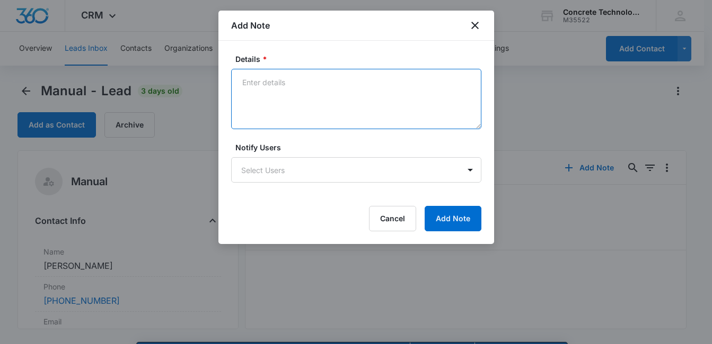
click at [300, 95] on textarea "Details *" at bounding box center [356, 99] width 250 height 60
type textarea "Voicemail not set up, email & text"
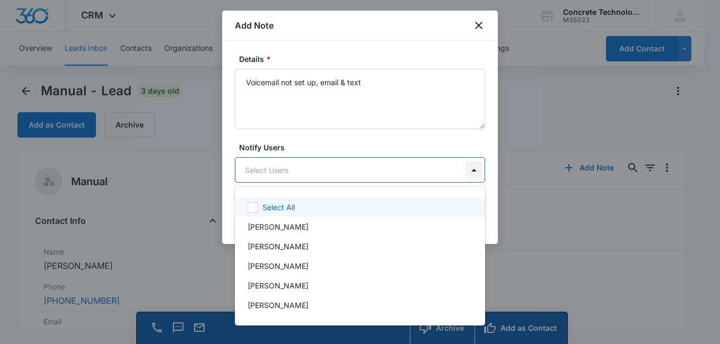
click at [470, 172] on body "CRM Apps Reputation Websites Forms CRM Email Social Content Ads Intelligence Fi…" at bounding box center [360, 172] width 720 height 344
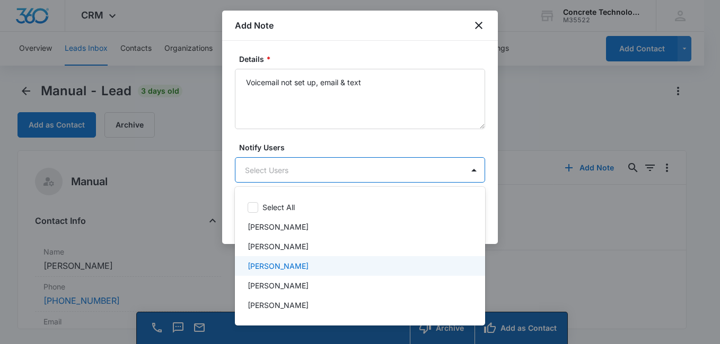
click at [369, 267] on div "[PERSON_NAME]" at bounding box center [358, 266] width 223 height 11
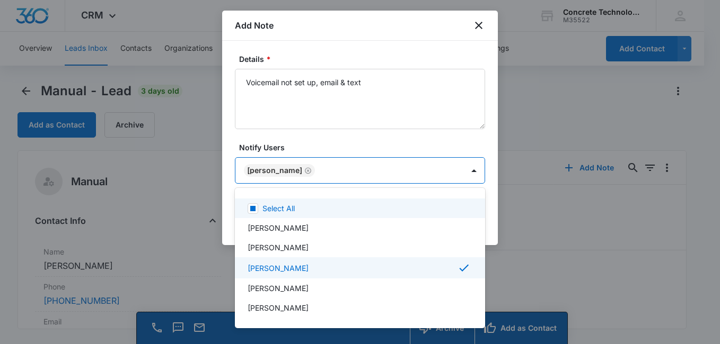
click at [378, 143] on div at bounding box center [360, 172] width 720 height 344
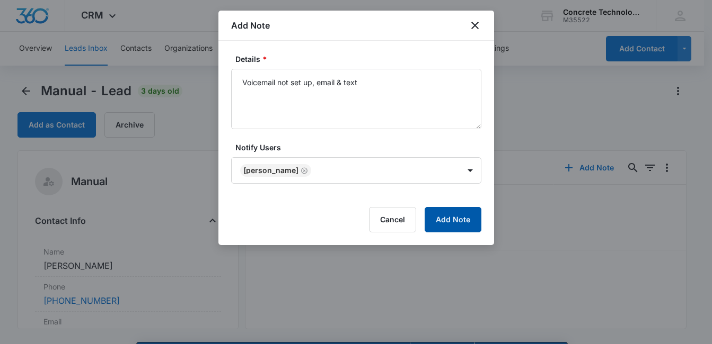
click at [446, 220] on button "Add Note" at bounding box center [452, 219] width 57 height 25
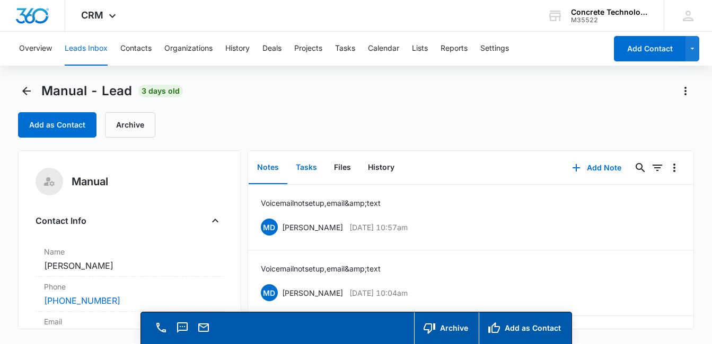
click at [316, 169] on button "Tasks" at bounding box center [306, 168] width 38 height 33
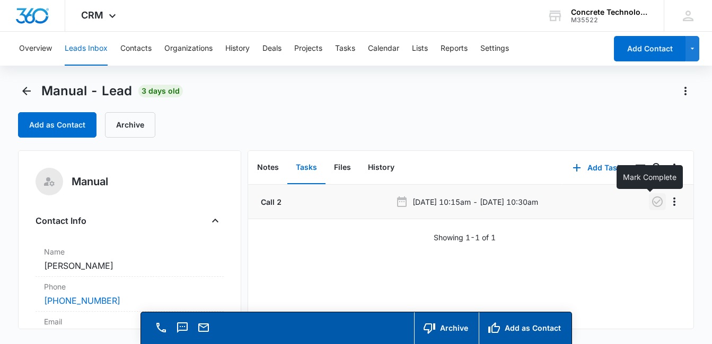
click at [651, 203] on icon "button" at bounding box center [657, 202] width 13 height 13
click at [594, 169] on button "Add Task" at bounding box center [597, 167] width 70 height 25
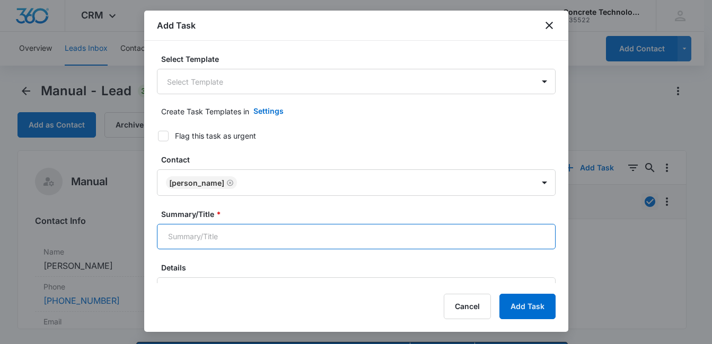
click at [469, 244] on input "Summary/Title *" at bounding box center [356, 236] width 399 height 25
type input "Call 3"
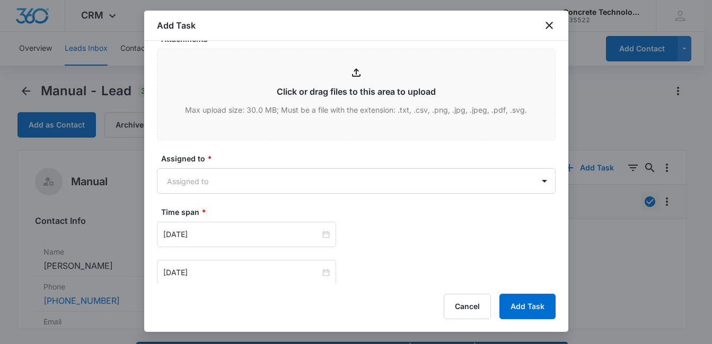
scroll to position [402, 0]
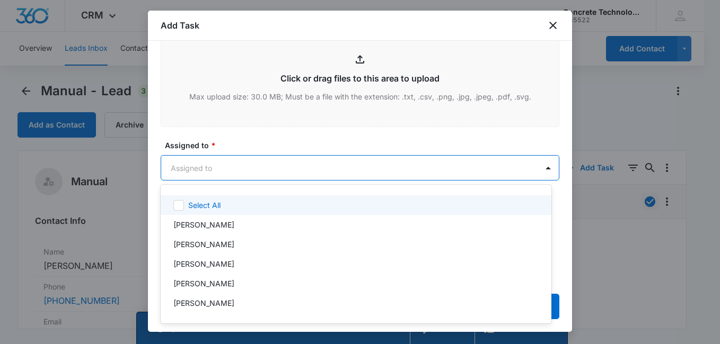
click at [385, 170] on body "CRM Apps Reputation Websites Forms CRM Email Social Content Ads Intelligence Fi…" at bounding box center [360, 172] width 720 height 344
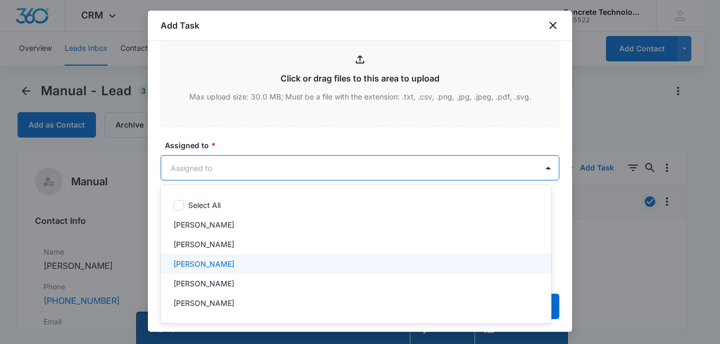
click at [291, 269] on div "[PERSON_NAME]" at bounding box center [354, 264] width 363 height 11
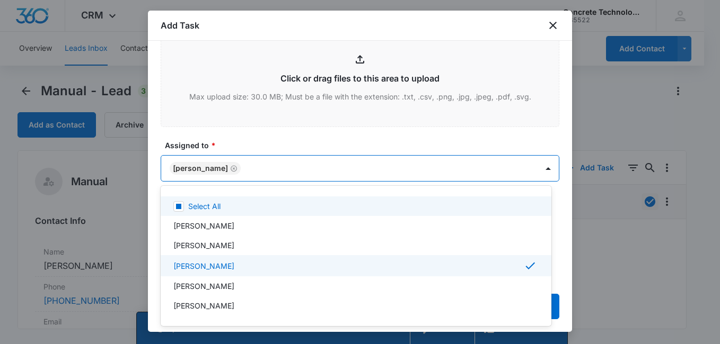
click at [347, 136] on div at bounding box center [360, 172] width 720 height 344
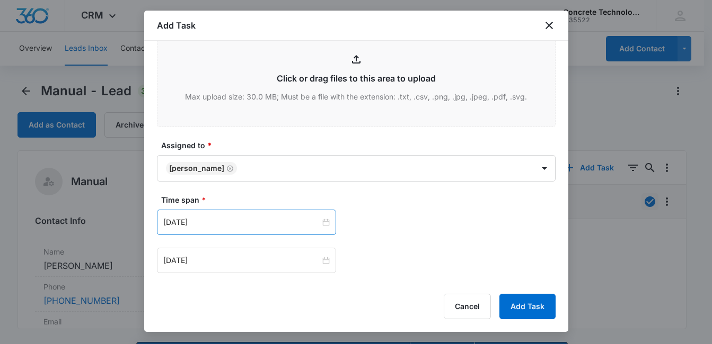
click at [326, 227] on div "[DATE]" at bounding box center [246, 222] width 179 height 25
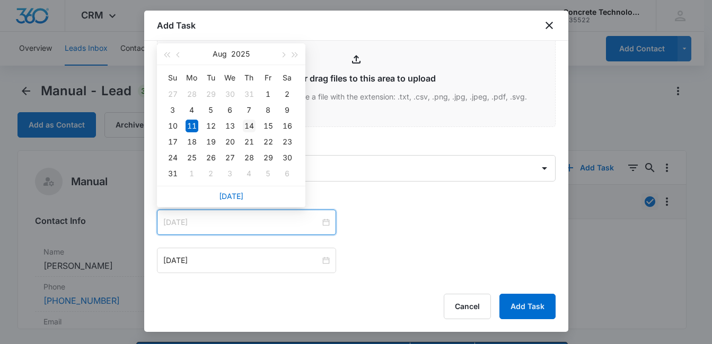
type input "[DATE]"
click at [252, 127] on div "14" at bounding box center [249, 126] width 13 height 13
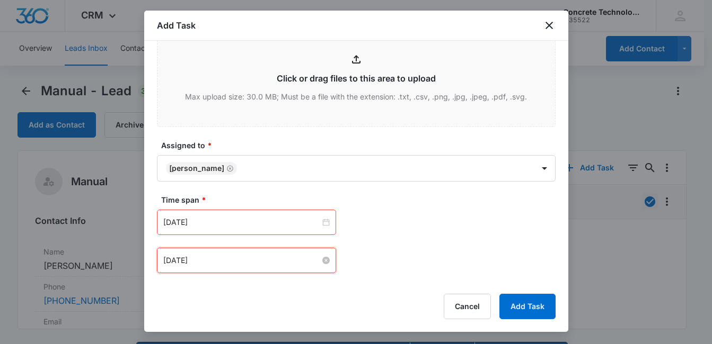
click at [303, 260] on input "[DATE]" at bounding box center [241, 261] width 157 height 12
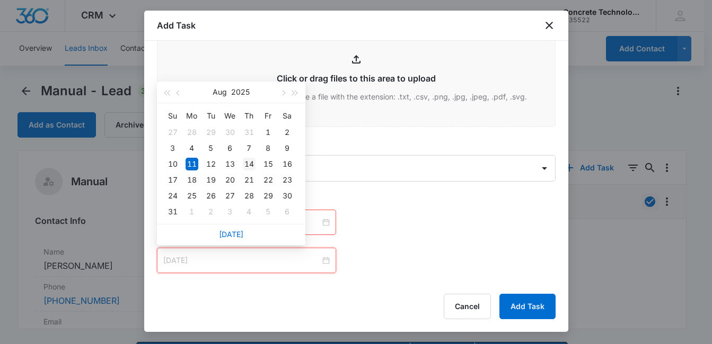
type input "[DATE]"
click at [252, 164] on div "14" at bounding box center [249, 164] width 13 height 13
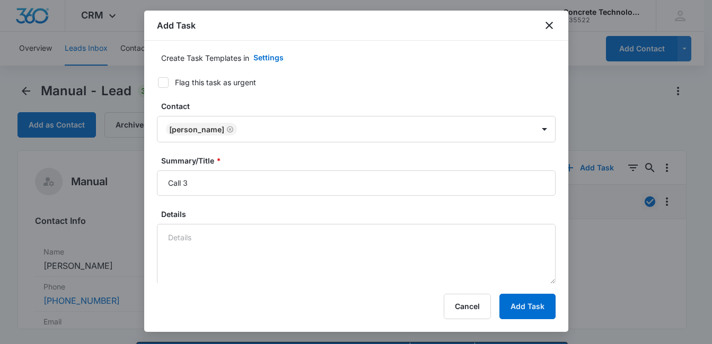
scroll to position [6, 0]
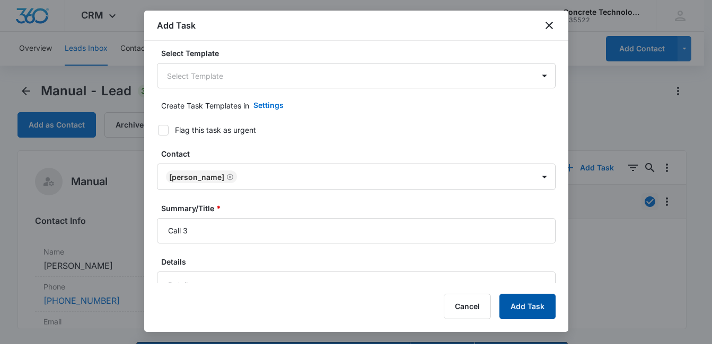
click at [539, 312] on button "Add Task" at bounding box center [527, 306] width 56 height 25
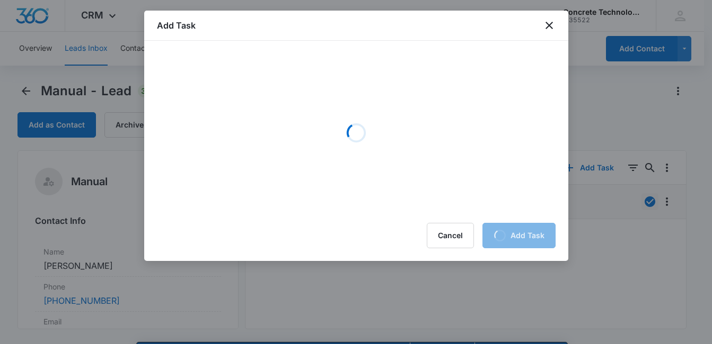
scroll to position [0, 0]
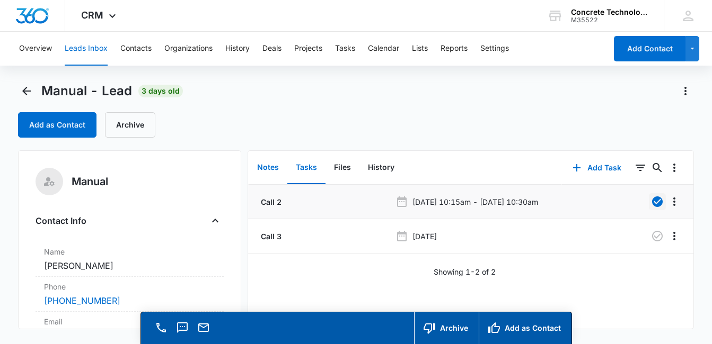
click at [271, 168] on button "Notes" at bounding box center [268, 168] width 39 height 33
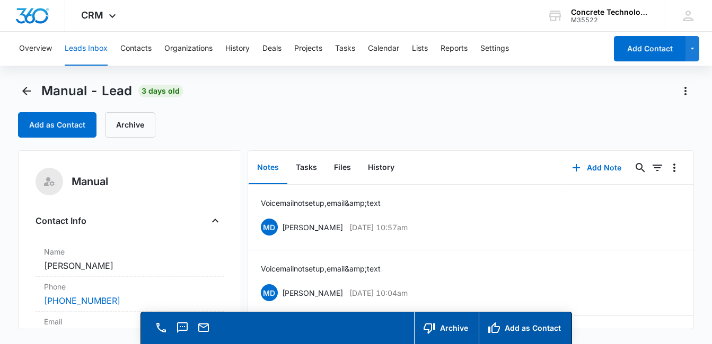
click at [56, 93] on span "Manual - Lead" at bounding box center [86, 91] width 91 height 16
click at [28, 90] on icon "Back" at bounding box center [26, 91] width 13 height 13
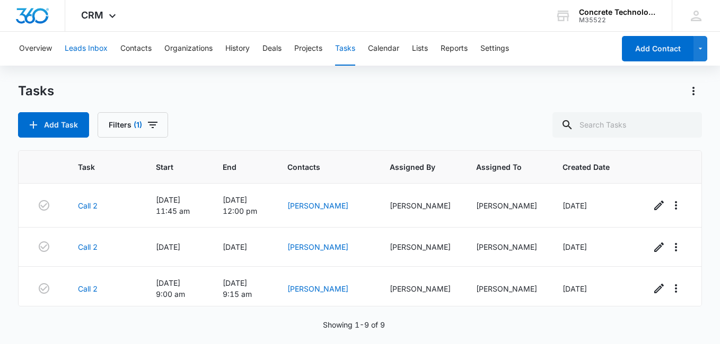
click at [92, 50] on button "Leads Inbox" at bounding box center [86, 49] width 43 height 34
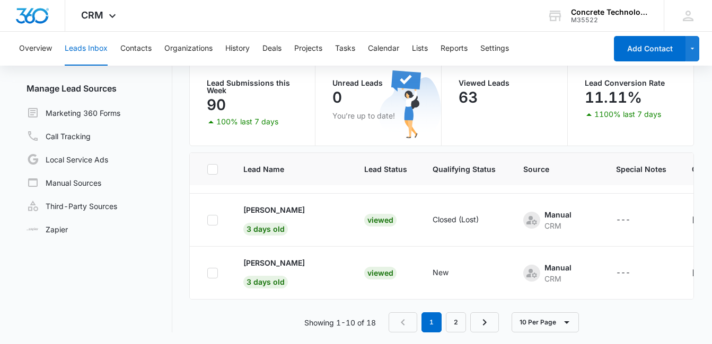
scroll to position [90, 0]
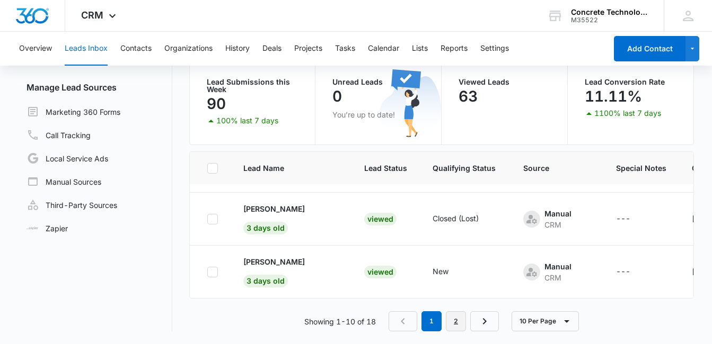
click at [457, 322] on link "2" at bounding box center [456, 322] width 20 height 20
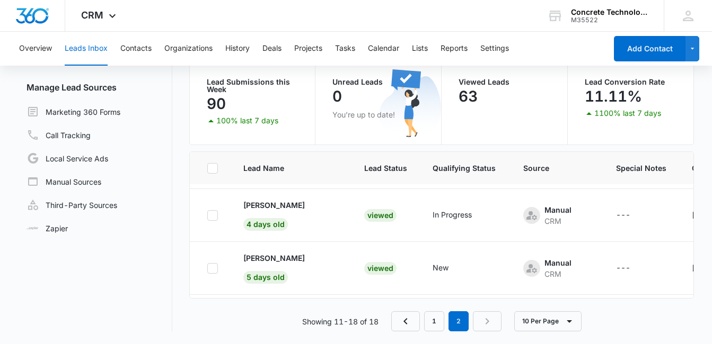
scroll to position [104, 0]
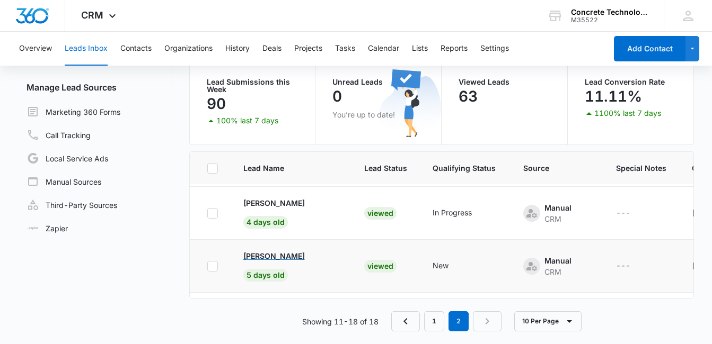
click at [280, 256] on p "[PERSON_NAME]" at bounding box center [273, 256] width 61 height 11
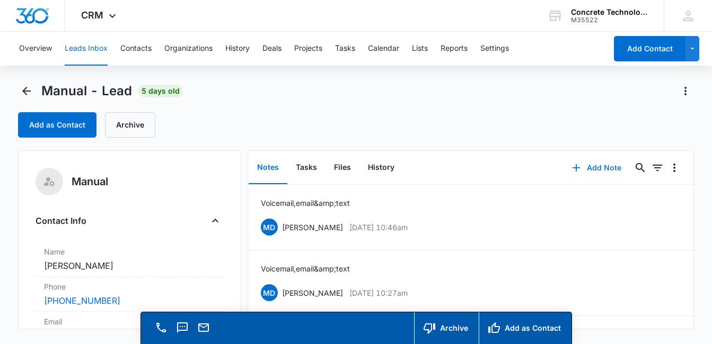
click at [595, 167] on button "Add Note" at bounding box center [596, 167] width 70 height 25
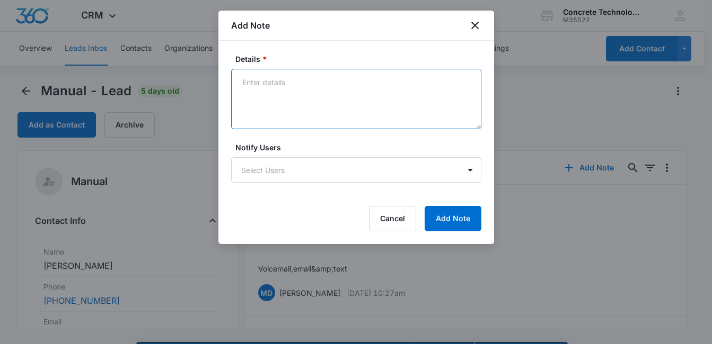
click at [282, 101] on textarea "Details *" at bounding box center [356, 99] width 250 height 60
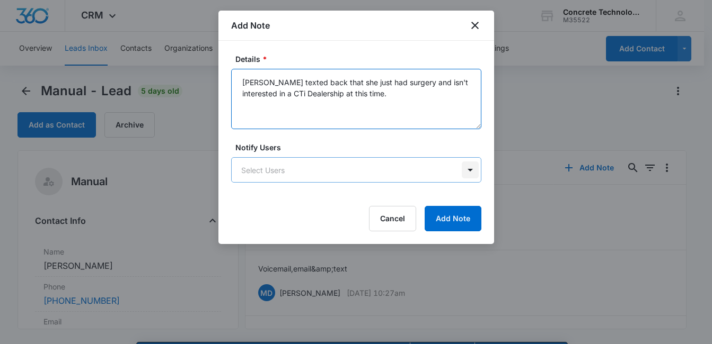
type textarea "[PERSON_NAME] texted back that she just had surgery and isn't interested in a C…"
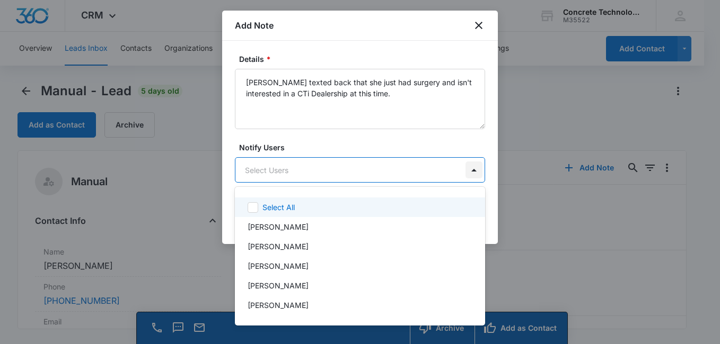
click at [472, 173] on body "CRM Apps Reputation Websites Forms CRM Email Social Content Ads Intelligence Fi…" at bounding box center [360, 172] width 720 height 344
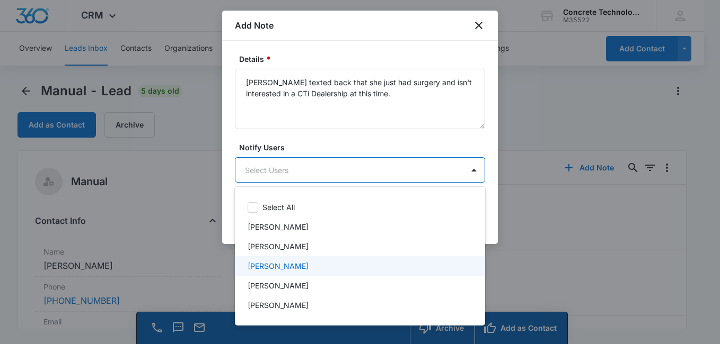
click at [382, 262] on div "[PERSON_NAME]" at bounding box center [358, 266] width 223 height 11
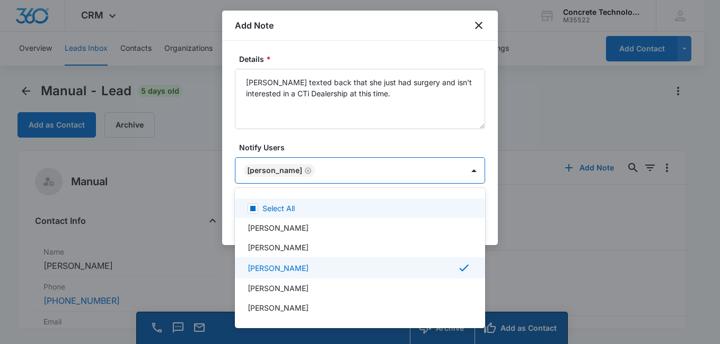
click at [449, 144] on div at bounding box center [360, 172] width 720 height 344
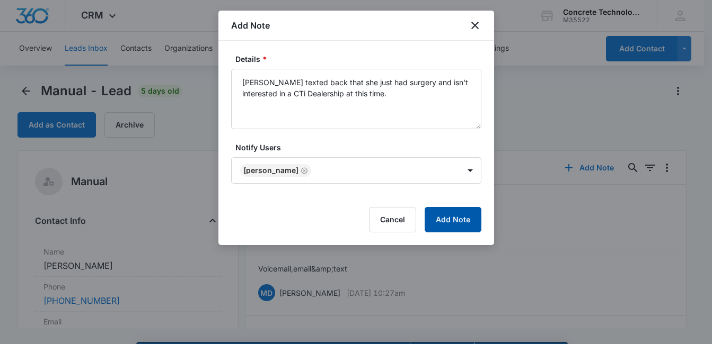
click at [459, 223] on button "Add Note" at bounding box center [452, 219] width 57 height 25
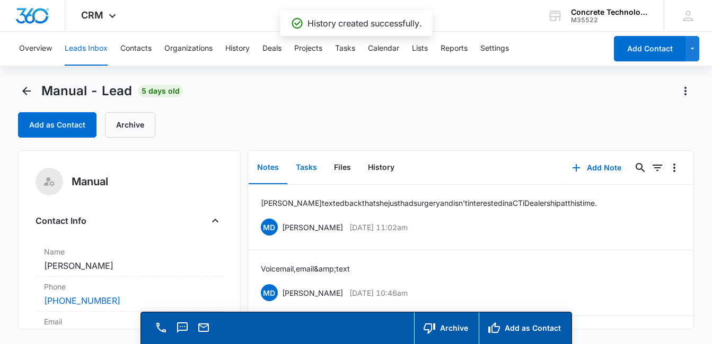
click at [313, 170] on button "Tasks" at bounding box center [306, 168] width 38 height 33
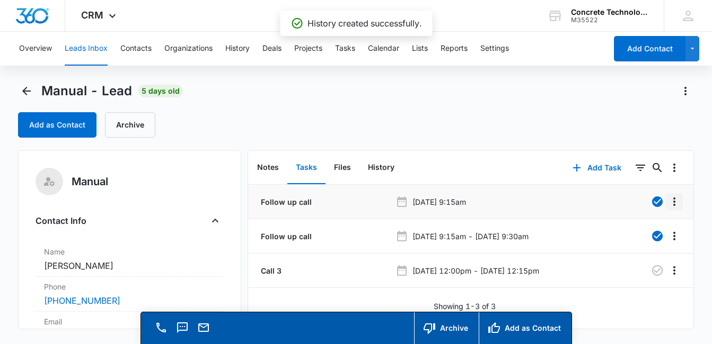
click at [668, 201] on icon "Overflow Menu" at bounding box center [674, 202] width 13 height 13
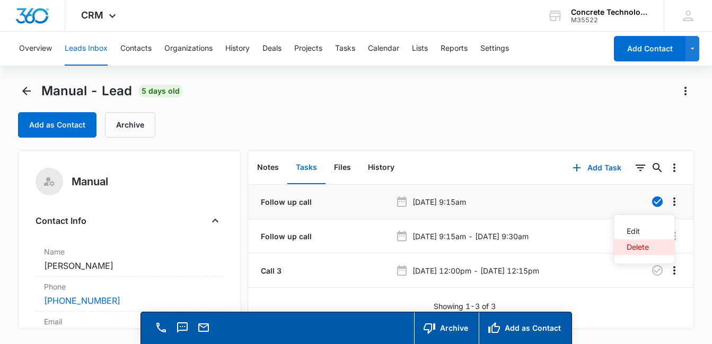
click at [652, 248] on button "Delete" at bounding box center [644, 248] width 60 height 16
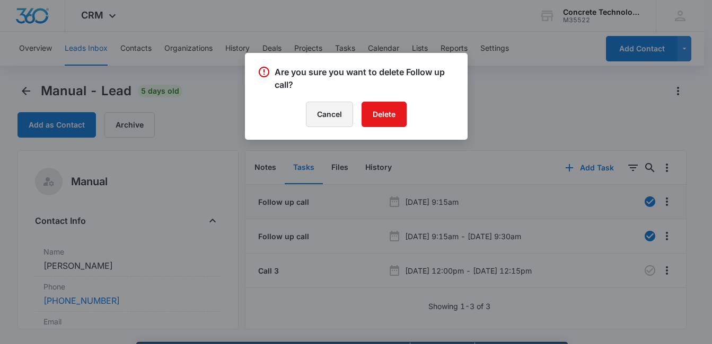
click at [326, 111] on button "Cancel" at bounding box center [329, 114] width 47 height 25
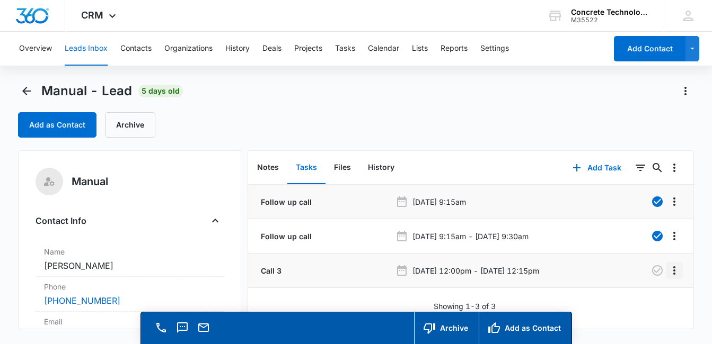
click at [669, 272] on icon "Overflow Menu" at bounding box center [674, 270] width 13 height 13
click at [653, 324] on div "Edit Delete" at bounding box center [643, 309] width 61 height 50
click at [668, 269] on icon "Overflow Menu" at bounding box center [674, 270] width 13 height 13
click at [634, 316] on div "Delete" at bounding box center [637, 316] width 22 height 7
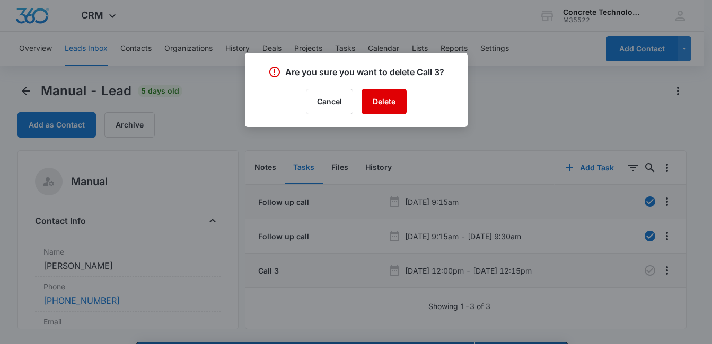
click at [379, 104] on button "Delete" at bounding box center [383, 101] width 45 height 25
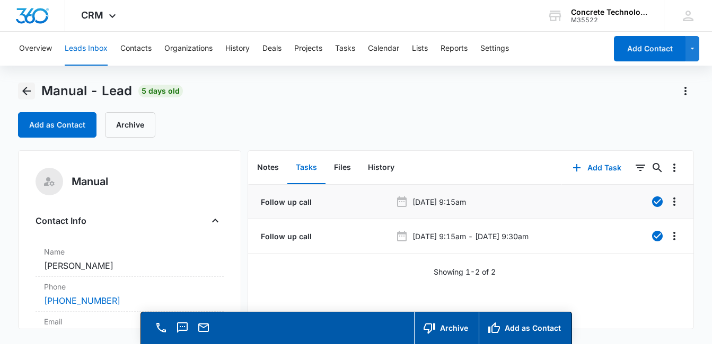
click at [29, 89] on icon "Back" at bounding box center [26, 91] width 13 height 13
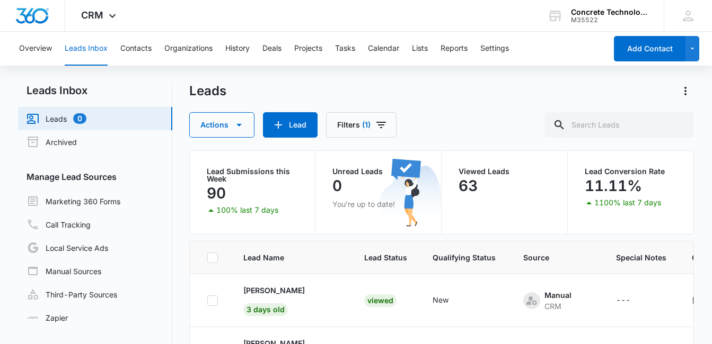
scroll to position [104, 0]
click at [346, 48] on button "Tasks" at bounding box center [345, 49] width 20 height 34
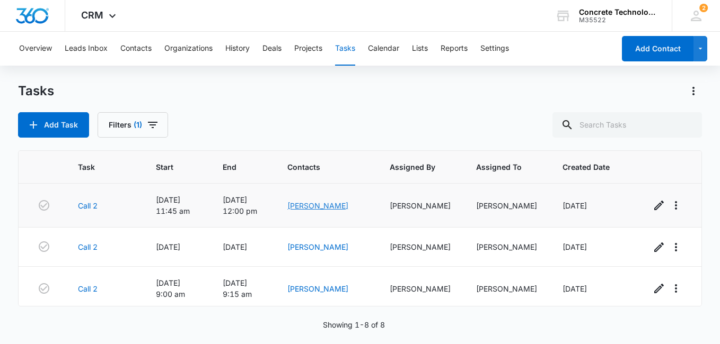
click at [324, 207] on link "[PERSON_NAME]" at bounding box center [317, 205] width 61 height 9
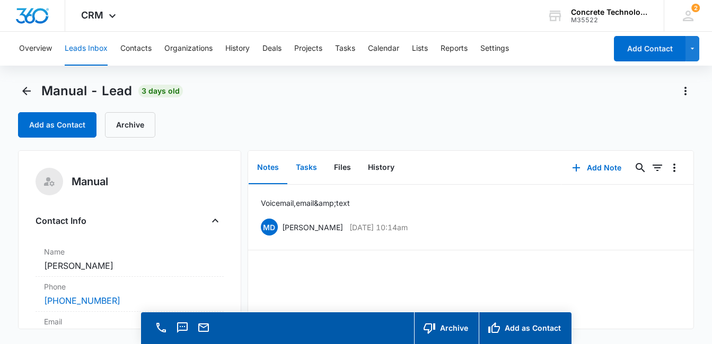
click at [307, 166] on button "Tasks" at bounding box center [306, 168] width 38 height 33
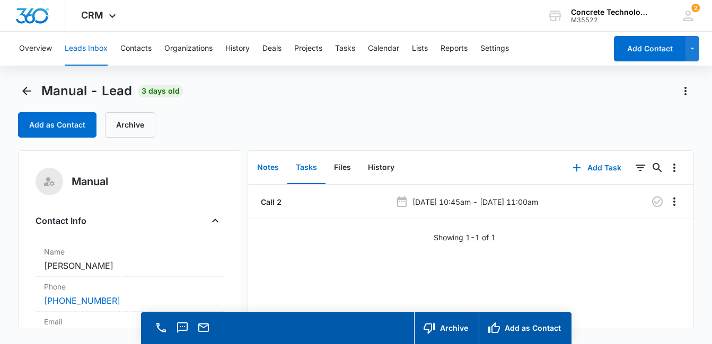
click at [269, 168] on button "Notes" at bounding box center [268, 168] width 39 height 33
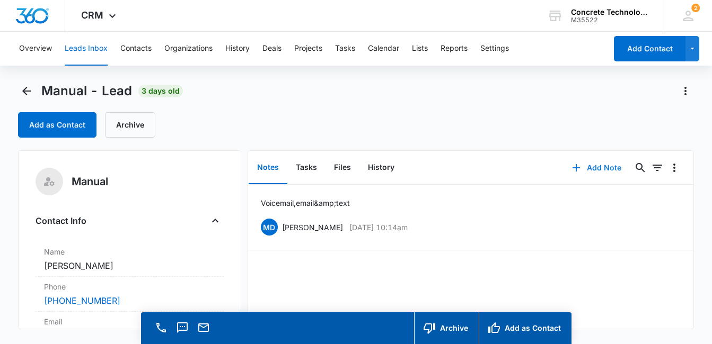
click at [595, 169] on button "Add Note" at bounding box center [596, 167] width 70 height 25
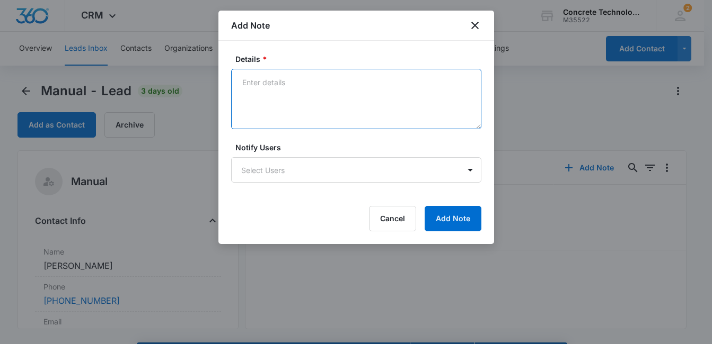
click at [290, 99] on textarea "Details *" at bounding box center [356, 99] width 250 height 60
type textarea "Voicemail, email & text"
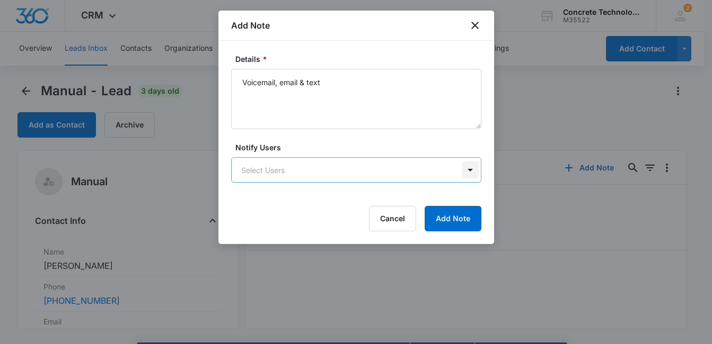
click at [470, 167] on body "CRM Apps Reputation Websites Forms CRM Email Social Content Ads Intelligence Fi…" at bounding box center [356, 187] width 712 height 375
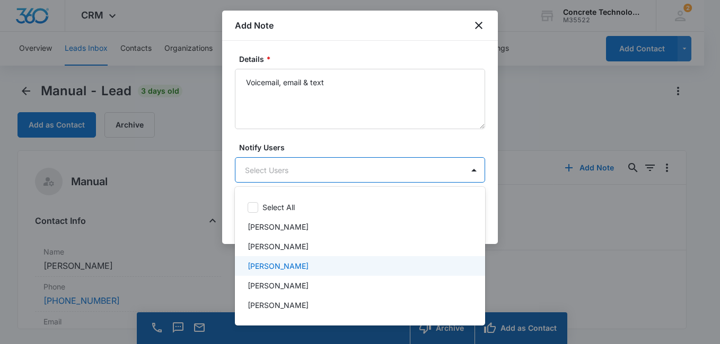
click at [399, 268] on div "[PERSON_NAME]" at bounding box center [358, 266] width 223 height 11
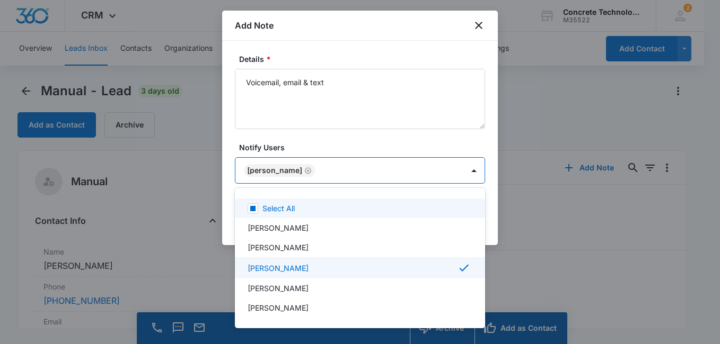
click at [402, 147] on div at bounding box center [360, 172] width 720 height 344
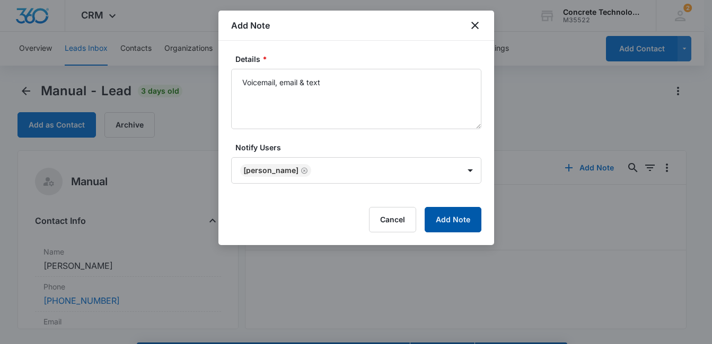
click at [453, 223] on button "Add Note" at bounding box center [452, 219] width 57 height 25
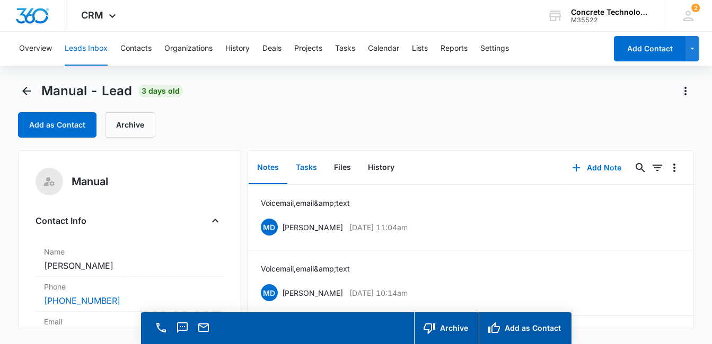
click at [306, 166] on button "Tasks" at bounding box center [306, 168] width 38 height 33
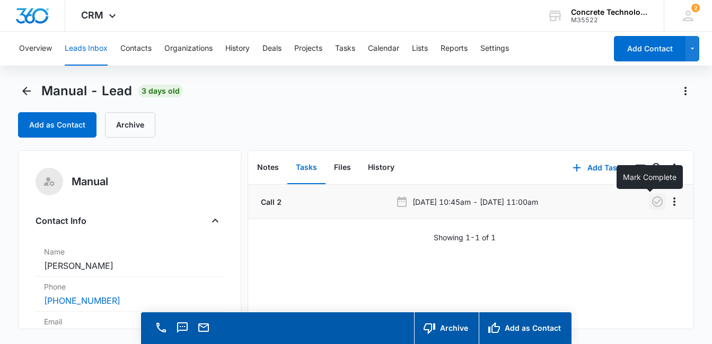
click at [651, 204] on icon "button" at bounding box center [657, 202] width 13 height 13
click at [587, 167] on button "Add Task" at bounding box center [597, 167] width 70 height 25
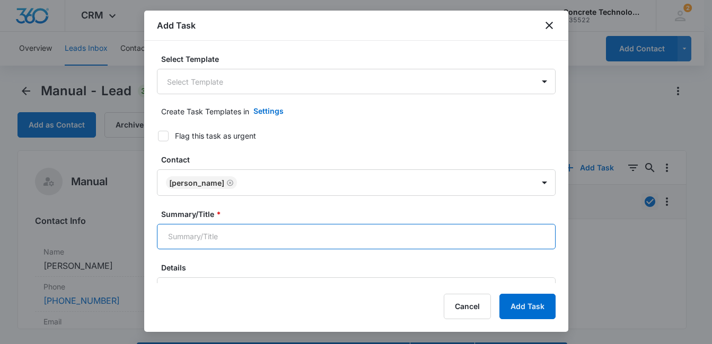
click at [413, 241] on input "Summary/Title *" at bounding box center [356, 236] width 399 height 25
type input "Call 3"
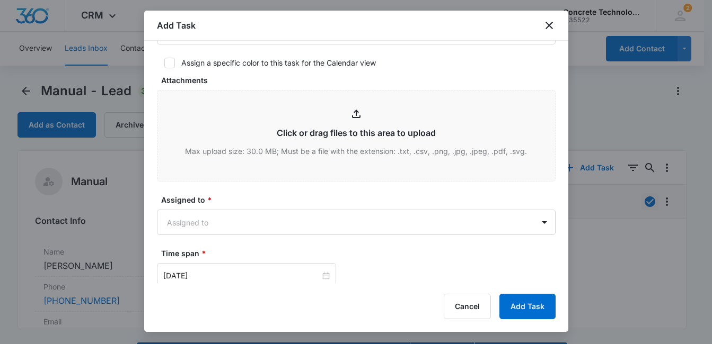
scroll to position [387, 0]
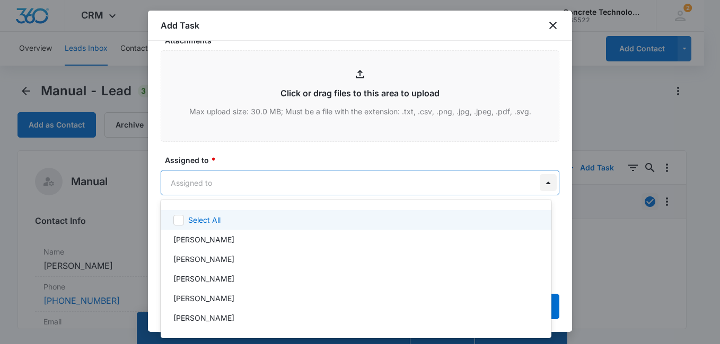
click at [535, 183] on body "CRM Apps Reputation Websites Forms CRM Email Social Content Ads Intelligence Fi…" at bounding box center [360, 172] width 720 height 344
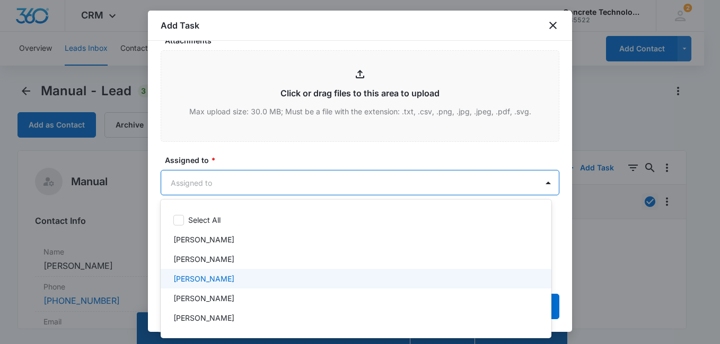
click at [475, 273] on div "[PERSON_NAME]" at bounding box center [356, 279] width 391 height 20
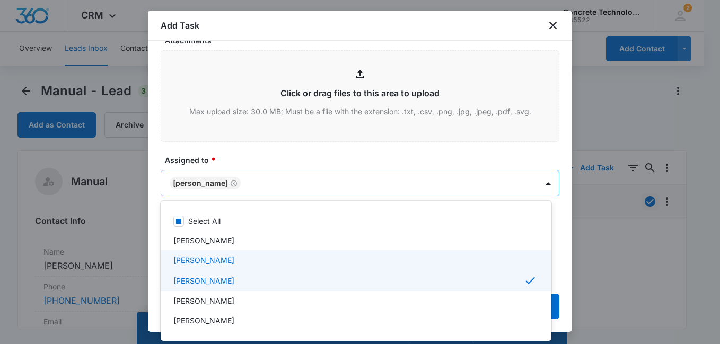
click at [500, 154] on div at bounding box center [360, 172] width 720 height 344
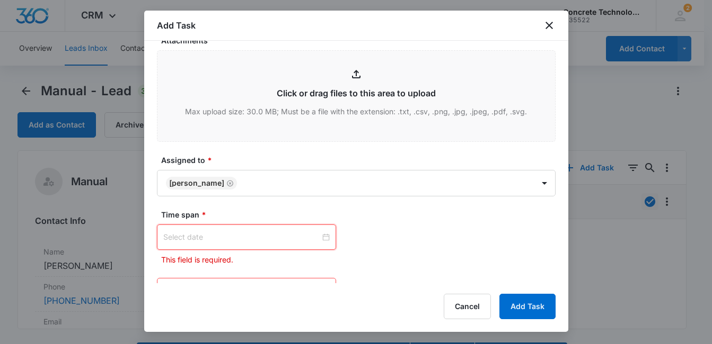
click at [293, 239] on input at bounding box center [241, 238] width 157 height 12
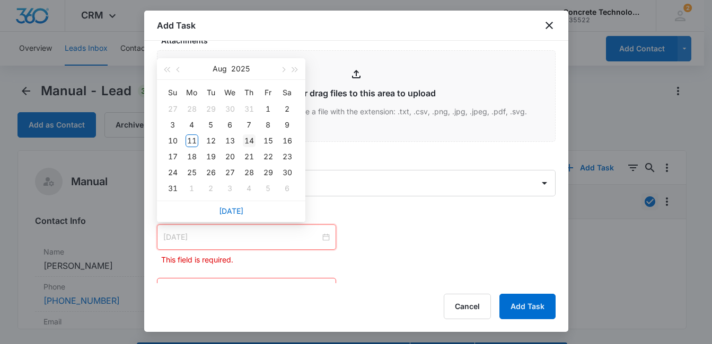
type input "[DATE]"
click at [253, 143] on div "14" at bounding box center [249, 141] width 13 height 13
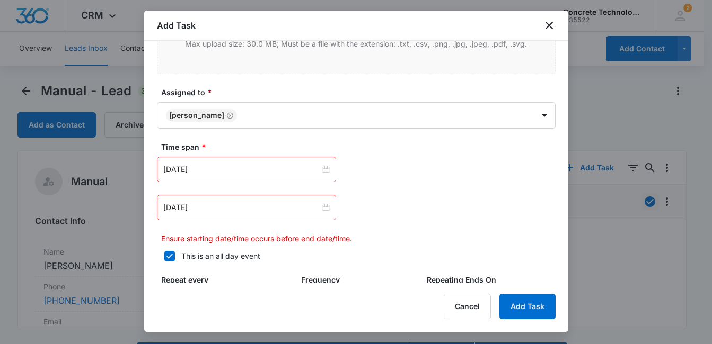
scroll to position [468, 0]
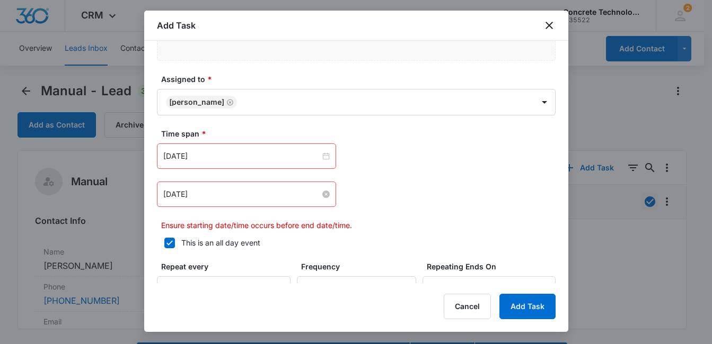
click at [280, 192] on input "[DATE]" at bounding box center [241, 195] width 157 height 12
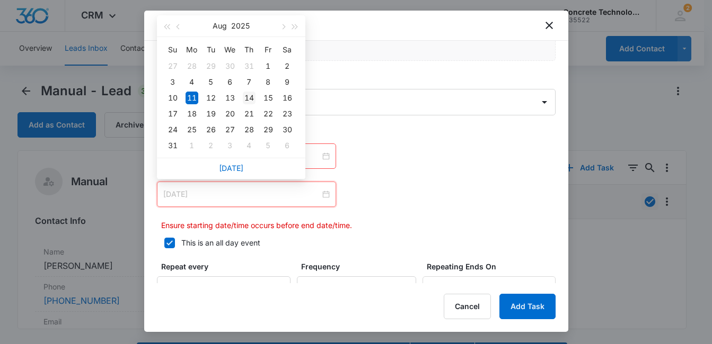
type input "[DATE]"
click at [247, 98] on div "14" at bounding box center [249, 98] width 13 height 13
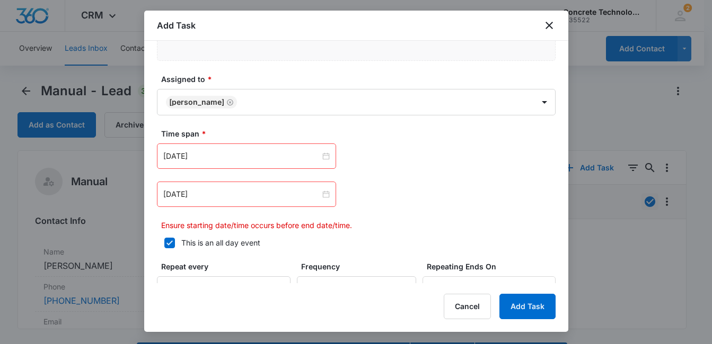
click at [171, 246] on icon at bounding box center [170, 243] width 10 height 10
click at [164, 246] on input "This is an all day event" at bounding box center [160, 243] width 7 height 7
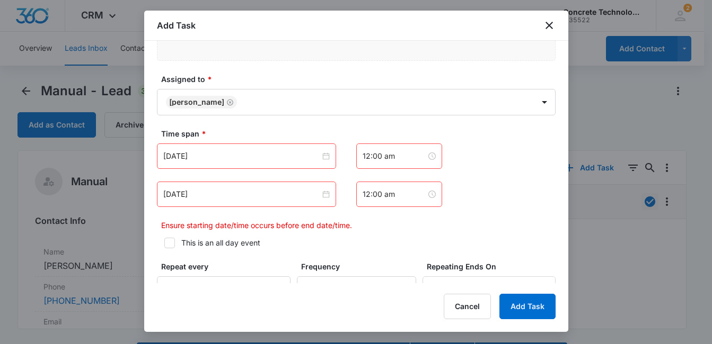
click at [171, 245] on icon at bounding box center [170, 243] width 10 height 10
click at [164, 245] on input "This is an all day event" at bounding box center [160, 243] width 7 height 7
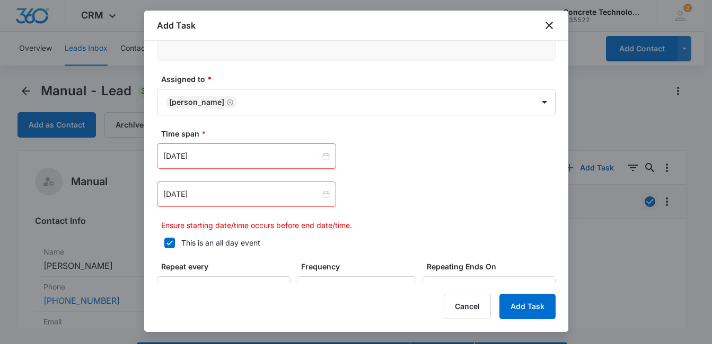
click at [171, 245] on icon at bounding box center [170, 243] width 10 height 10
click at [164, 245] on input "This is an all day event" at bounding box center [160, 243] width 7 height 7
checkbox input "false"
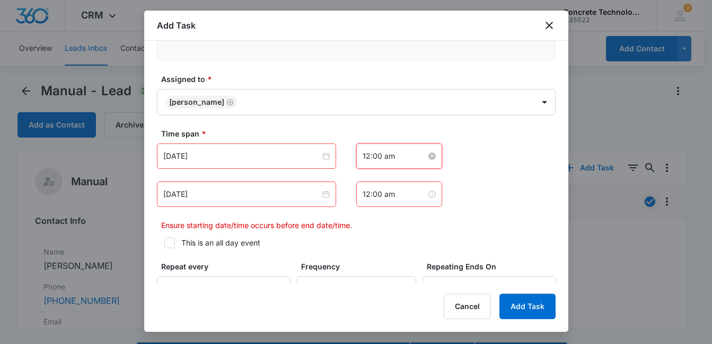
click at [408, 161] on input "12:00 am" at bounding box center [394, 157] width 64 height 12
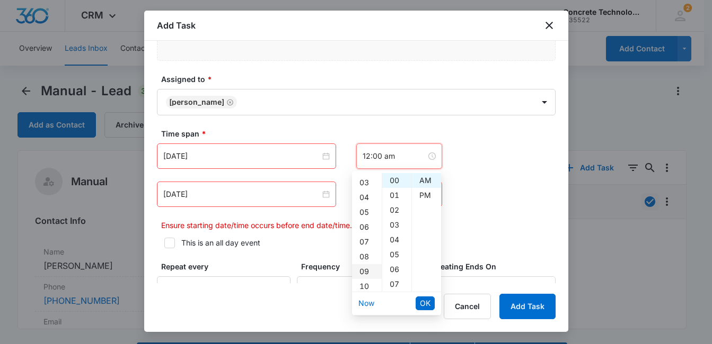
click at [367, 272] on div "09" at bounding box center [367, 271] width 30 height 15
click at [397, 277] on div "15" at bounding box center [396, 278] width 29 height 15
type input "9:15 am"
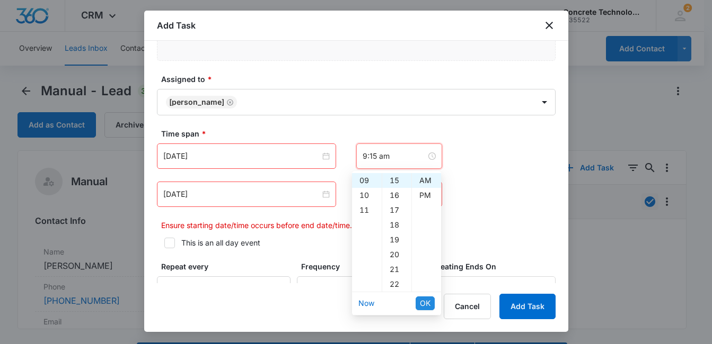
click at [424, 303] on span "OK" at bounding box center [425, 304] width 11 height 12
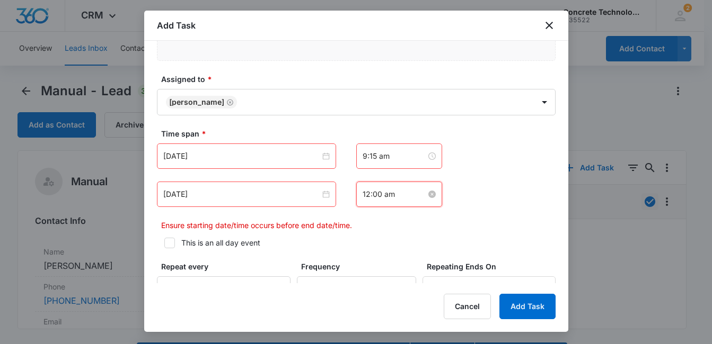
click at [403, 195] on input "12:00 am" at bounding box center [394, 195] width 64 height 12
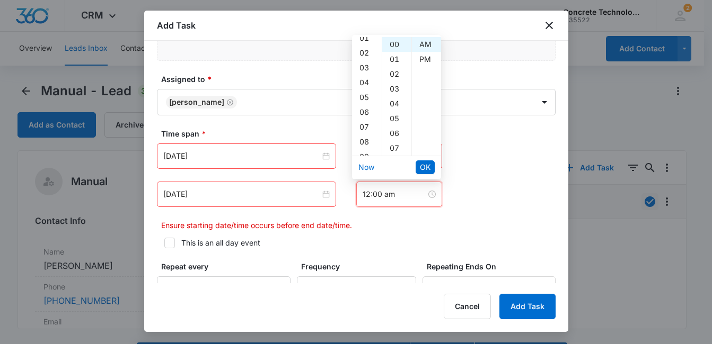
scroll to position [42, 0]
click at [366, 135] on div "09" at bounding box center [367, 135] width 30 height 15
click at [402, 115] on div "30" at bounding box center [396, 116] width 29 height 15
type input "9:30 am"
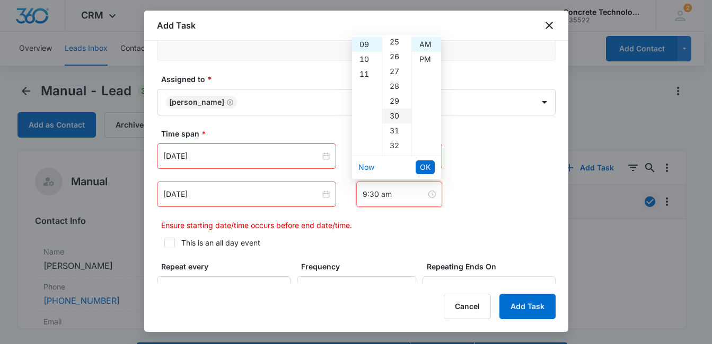
scroll to position [445, 0]
click at [429, 169] on span "OK" at bounding box center [425, 168] width 11 height 12
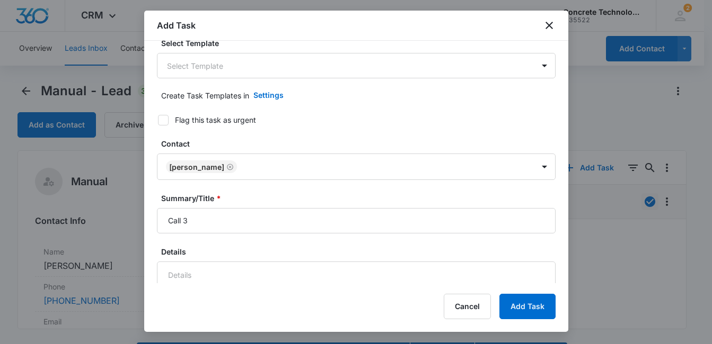
scroll to position [0, 0]
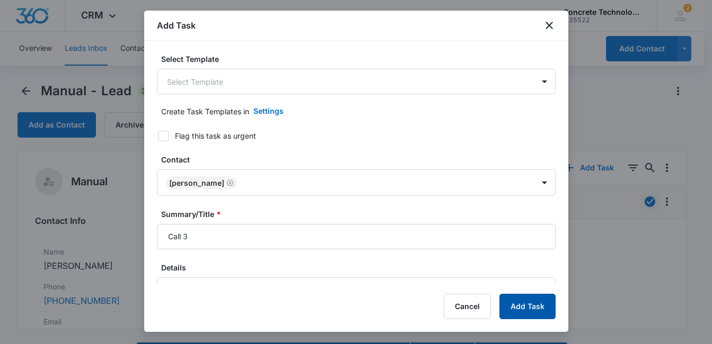
click at [530, 300] on button "Add Task" at bounding box center [527, 306] width 56 height 25
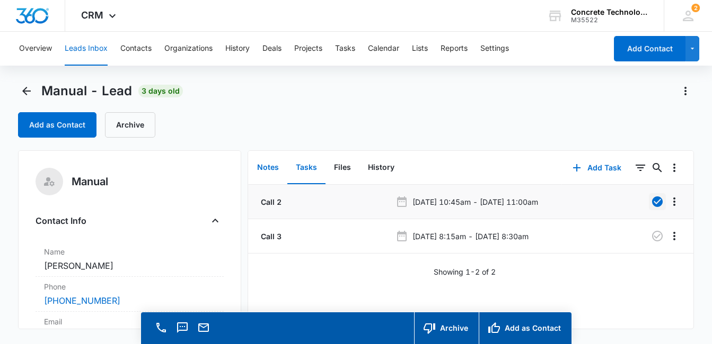
click at [270, 172] on button "Notes" at bounding box center [268, 168] width 39 height 33
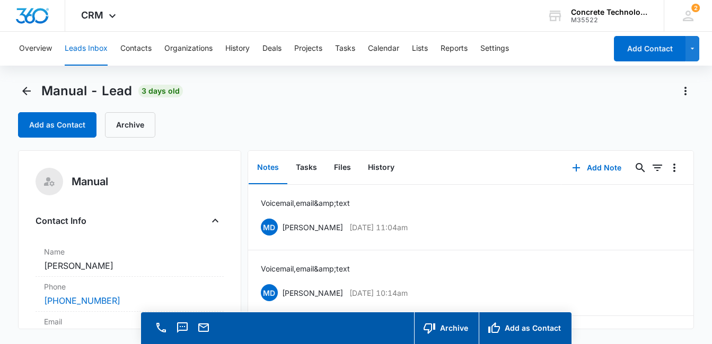
scroll to position [150, 0]
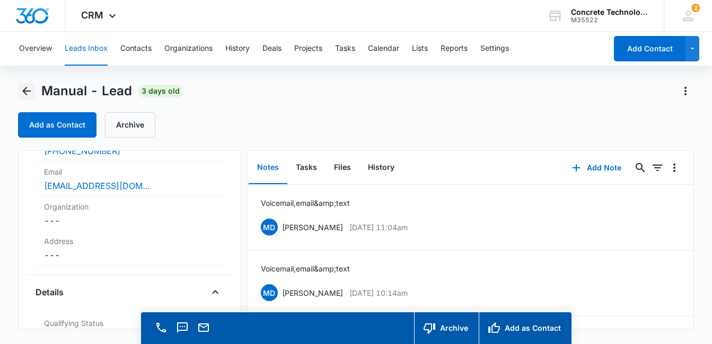
click at [22, 90] on icon "Back" at bounding box center [26, 91] width 13 height 13
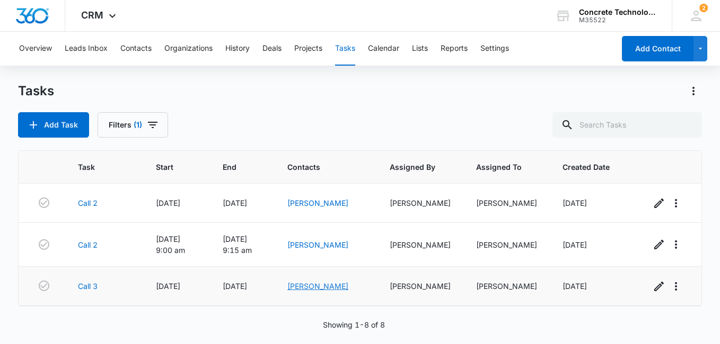
click at [335, 284] on link "[PERSON_NAME]" at bounding box center [317, 286] width 61 height 9
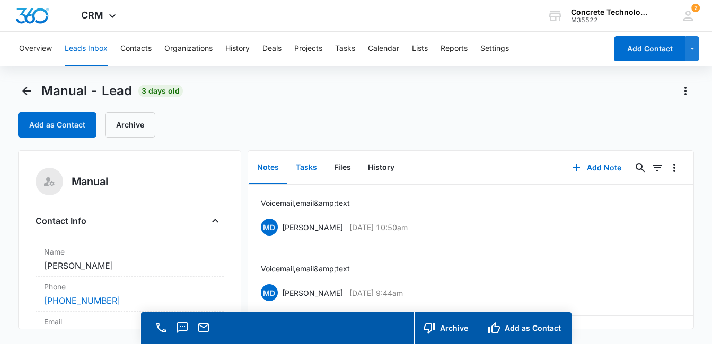
click at [310, 170] on button "Tasks" at bounding box center [306, 168] width 38 height 33
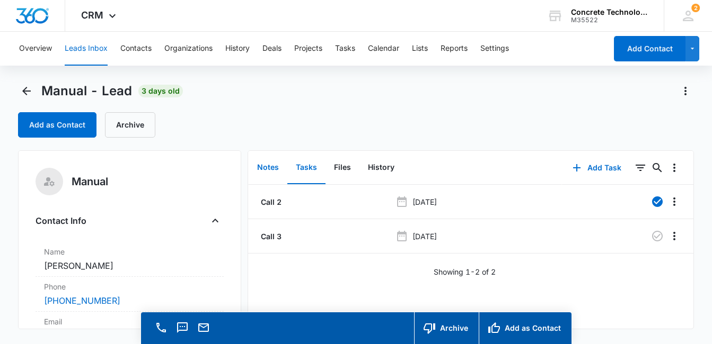
click at [268, 168] on button "Notes" at bounding box center [268, 168] width 39 height 33
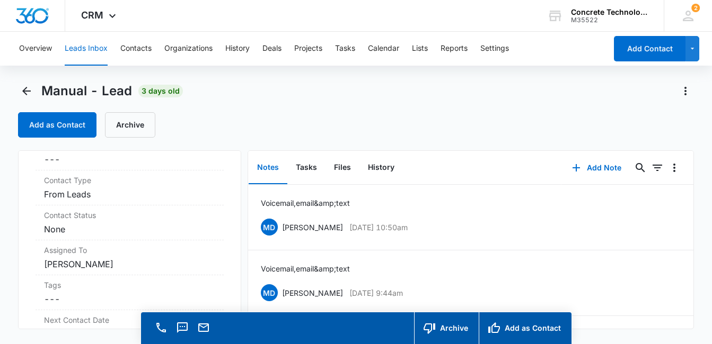
scroll to position [347, 0]
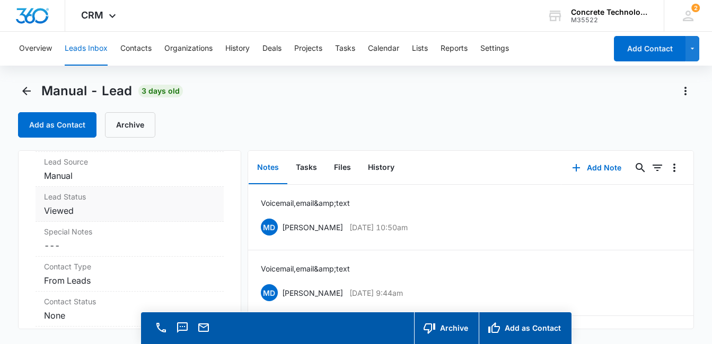
click at [85, 212] on dd "Viewed" at bounding box center [129, 211] width 171 height 13
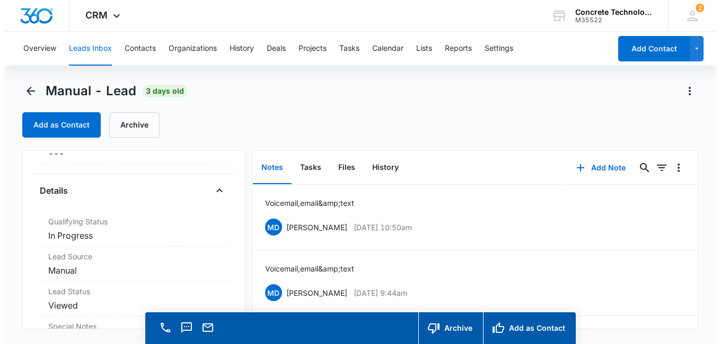
scroll to position [236, 0]
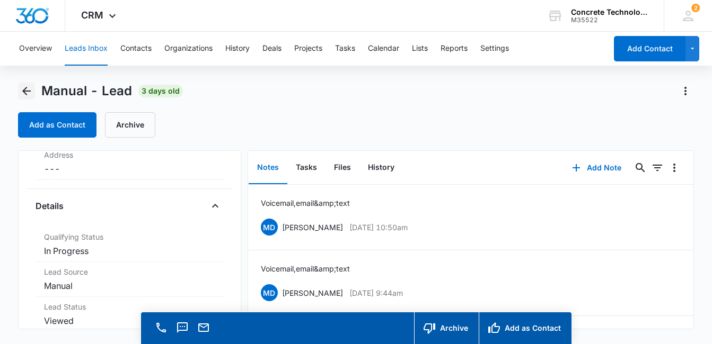
click at [27, 94] on icon "Back" at bounding box center [26, 91] width 13 height 13
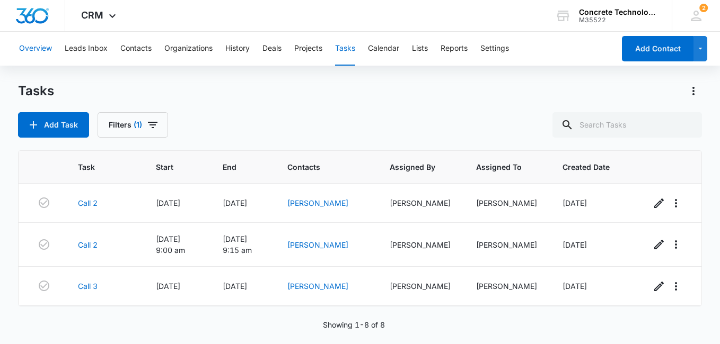
click at [38, 46] on button "Overview" at bounding box center [35, 49] width 33 height 34
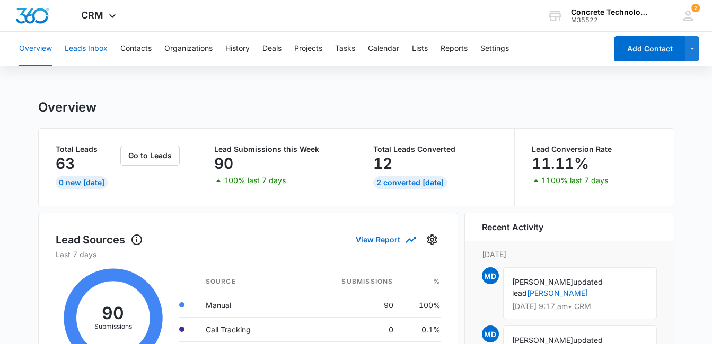
click at [90, 49] on button "Leads Inbox" at bounding box center [86, 49] width 43 height 34
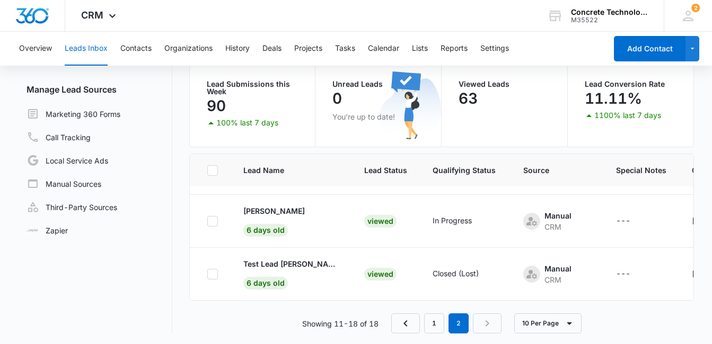
scroll to position [318, 0]
click at [439, 326] on link "1" at bounding box center [434, 324] width 20 height 20
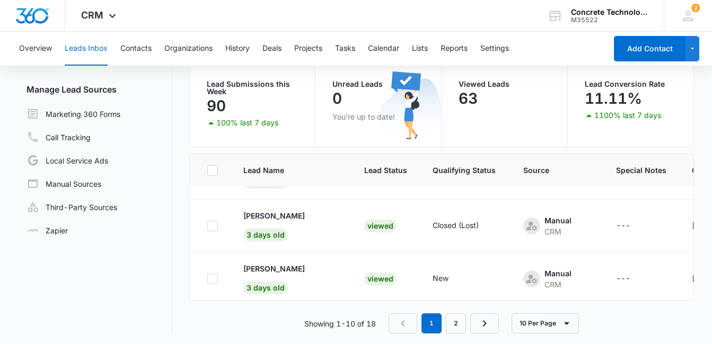
scroll to position [424, 0]
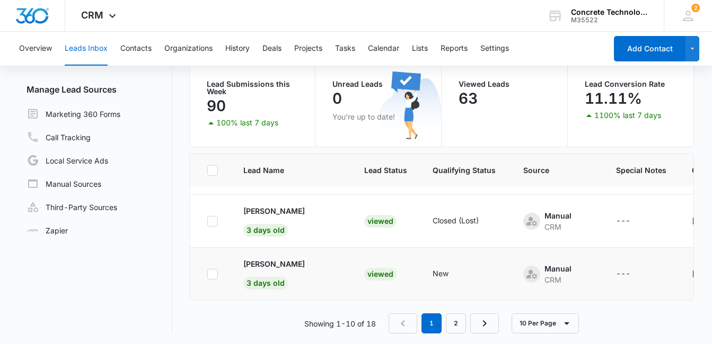
click at [366, 268] on div "Viewed" at bounding box center [380, 274] width 32 height 13
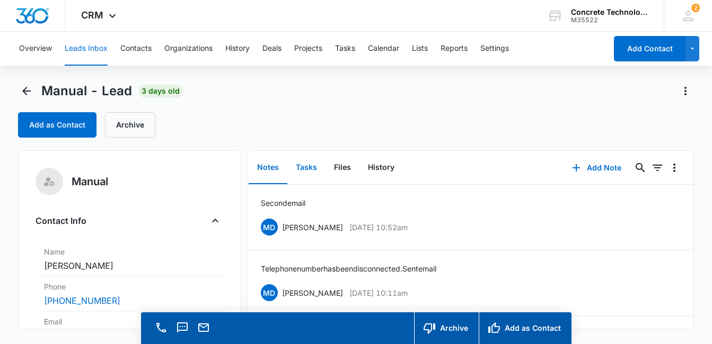
click at [304, 167] on button "Tasks" at bounding box center [306, 168] width 38 height 33
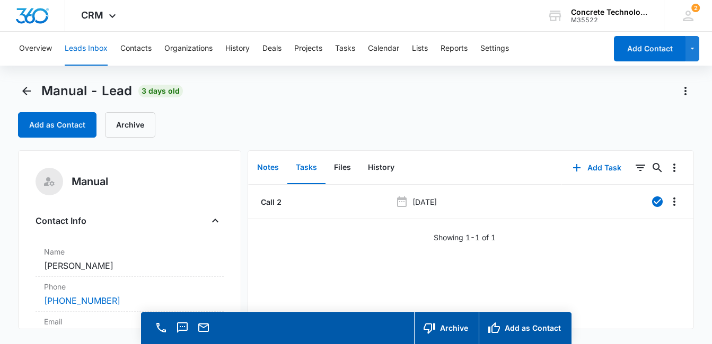
click at [269, 166] on button "Notes" at bounding box center [268, 168] width 39 height 33
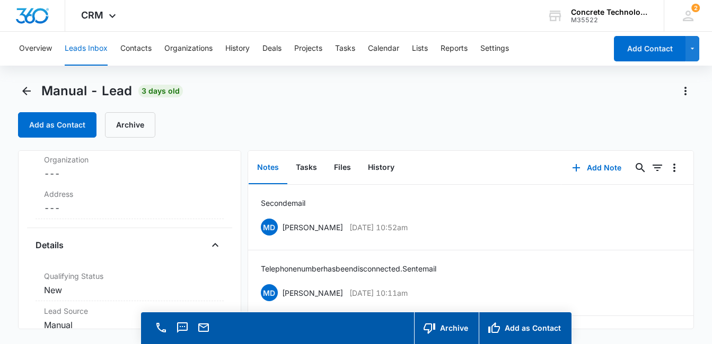
scroll to position [252, 0]
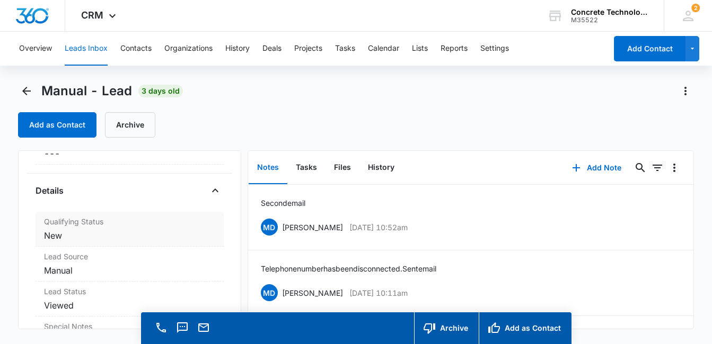
click at [109, 240] on dd "Cancel Save Changes New" at bounding box center [129, 235] width 171 height 13
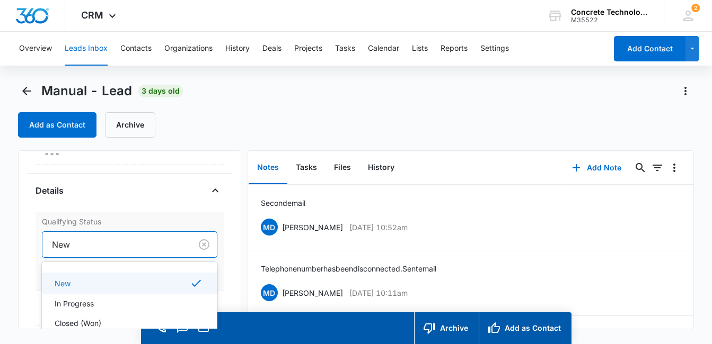
scroll to position [23, 0]
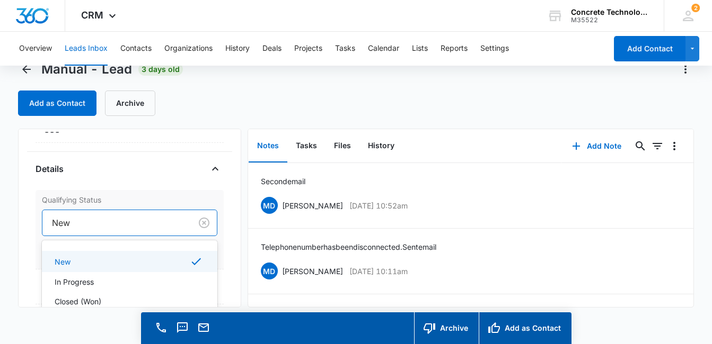
click at [139, 236] on div "4 results available. Use Up and Down to choose options, press Enter to select t…" at bounding box center [129, 223] width 175 height 26
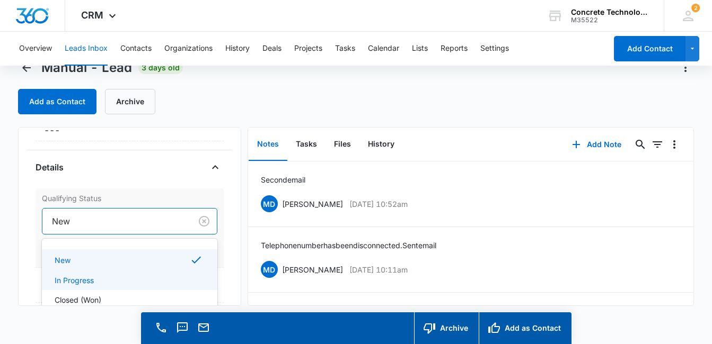
click at [131, 282] on div "In Progress" at bounding box center [129, 280] width 148 height 11
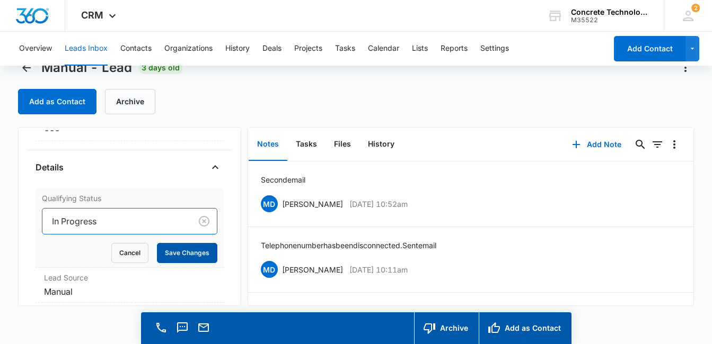
click at [184, 250] on button "Save Changes" at bounding box center [187, 253] width 60 height 20
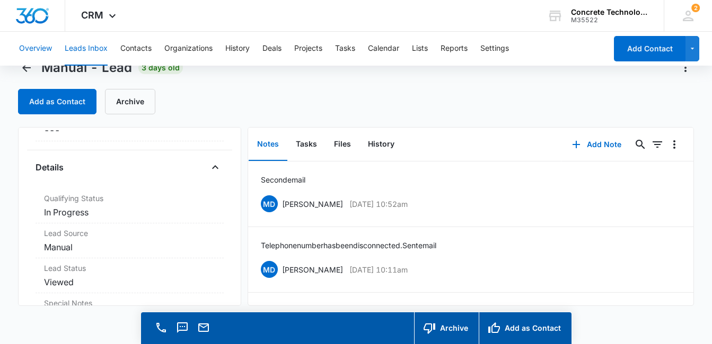
click at [38, 47] on button "Overview" at bounding box center [35, 49] width 33 height 34
